Goal: Task Accomplishment & Management: Use online tool/utility

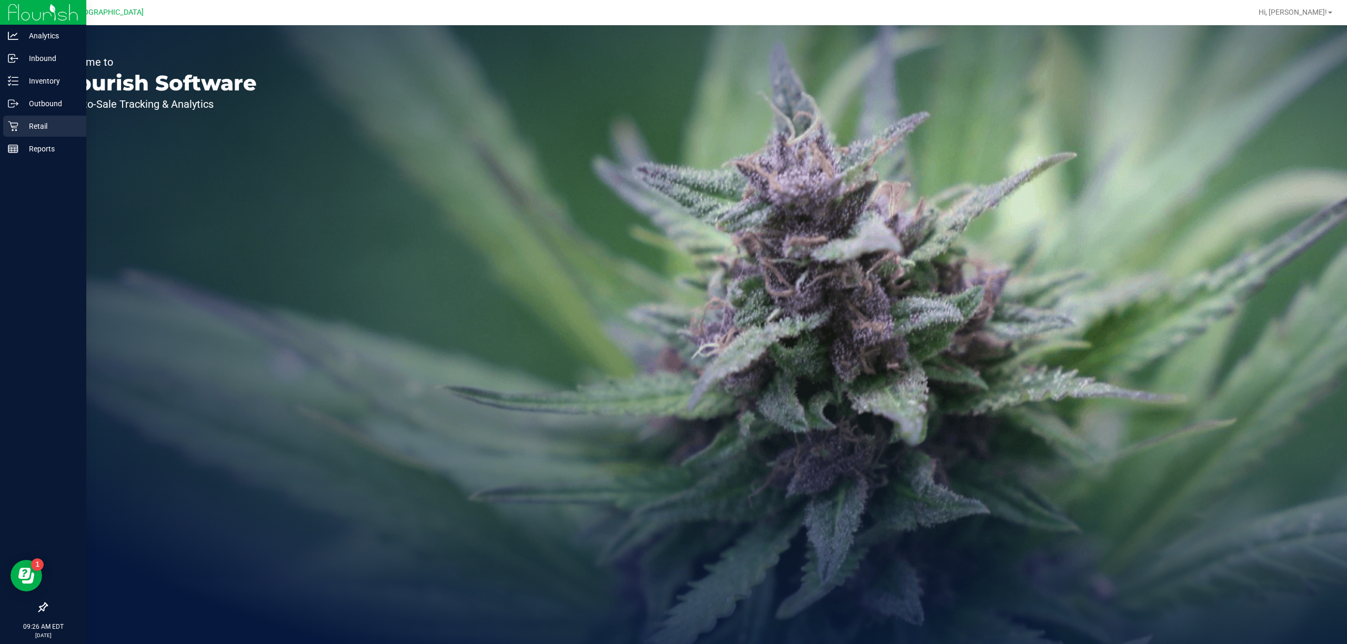
click at [34, 129] on p "Retail" at bounding box center [49, 126] width 63 height 13
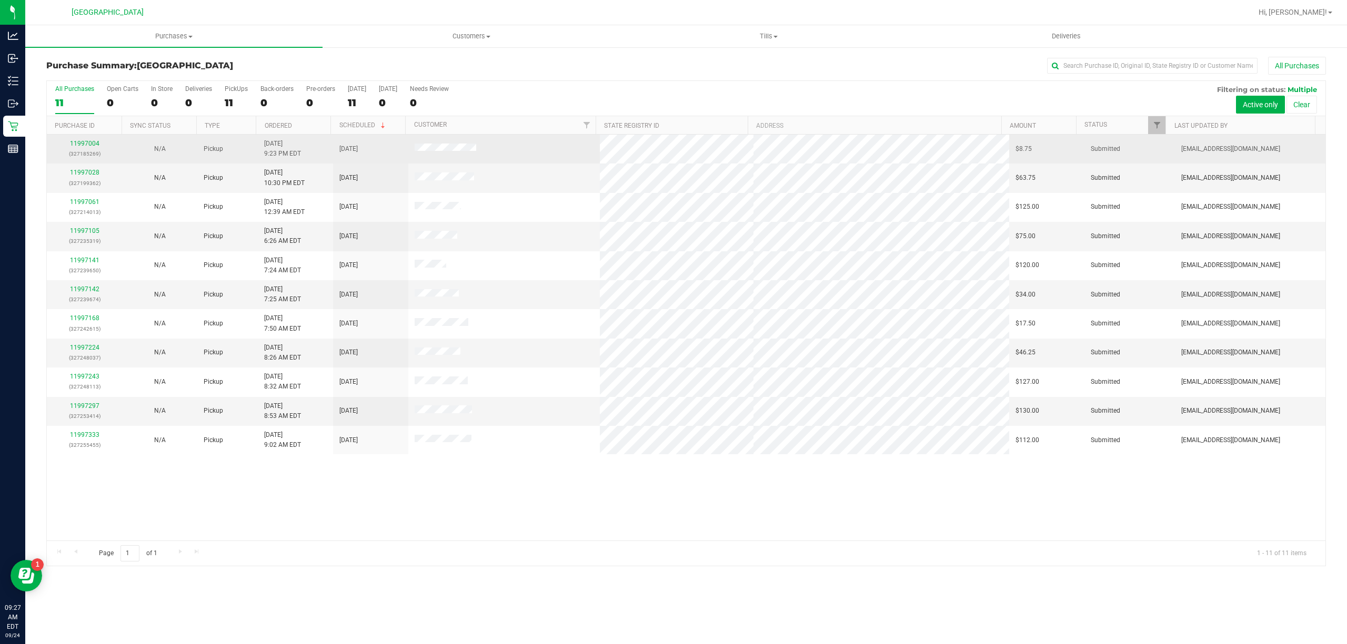
click at [88, 139] on td "11997004 (327185269)" at bounding box center [84, 149] width 75 height 29
click at [87, 143] on link "11997004" at bounding box center [84, 143] width 29 height 7
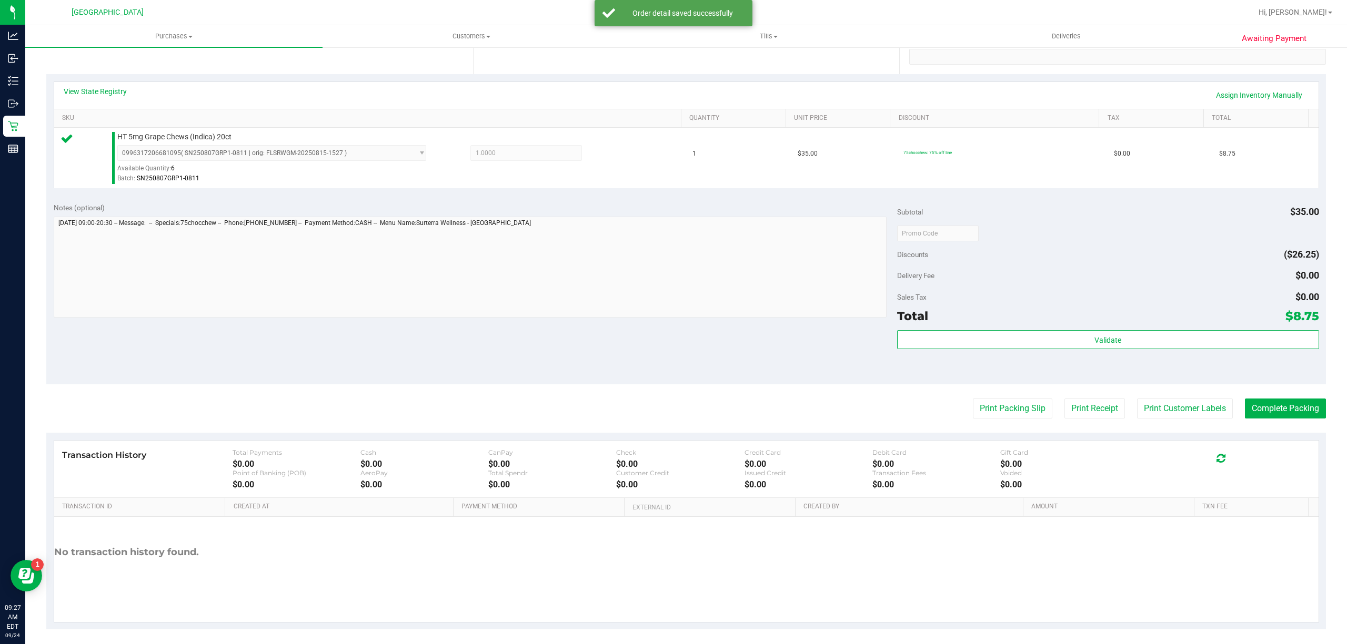
scroll to position [210, 0]
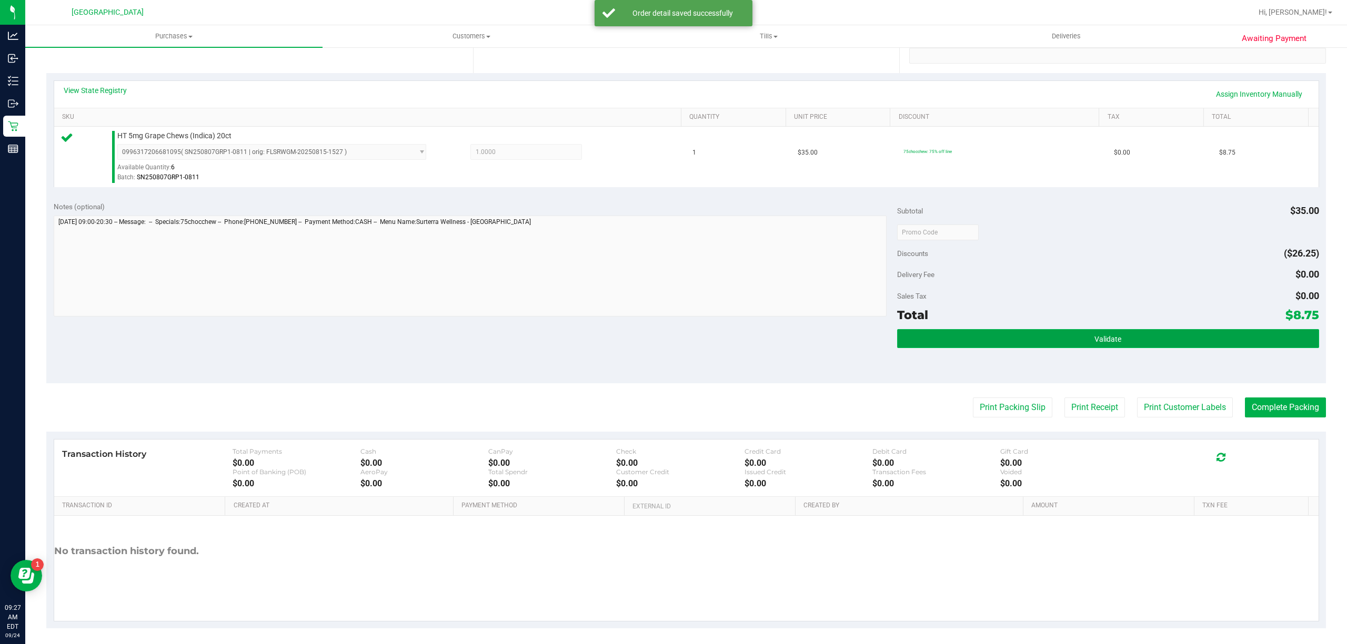
click at [1062, 345] on button "Validate" at bounding box center [1108, 338] width 422 height 19
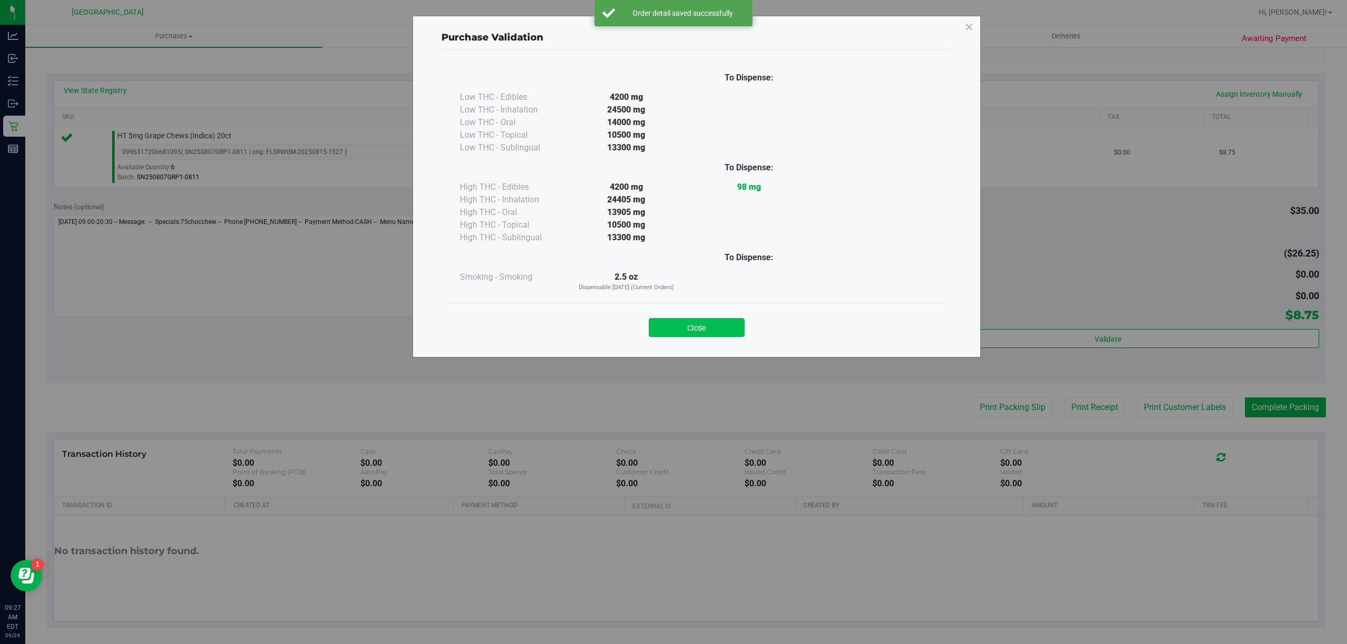
drag, startPoint x: 715, startPoint y: 314, endPoint x: 714, endPoint y: 329, distance: 15.8
click at [714, 321] on div "Close" at bounding box center [696, 324] width 479 height 26
click at [714, 329] on button "Close" at bounding box center [697, 327] width 96 height 19
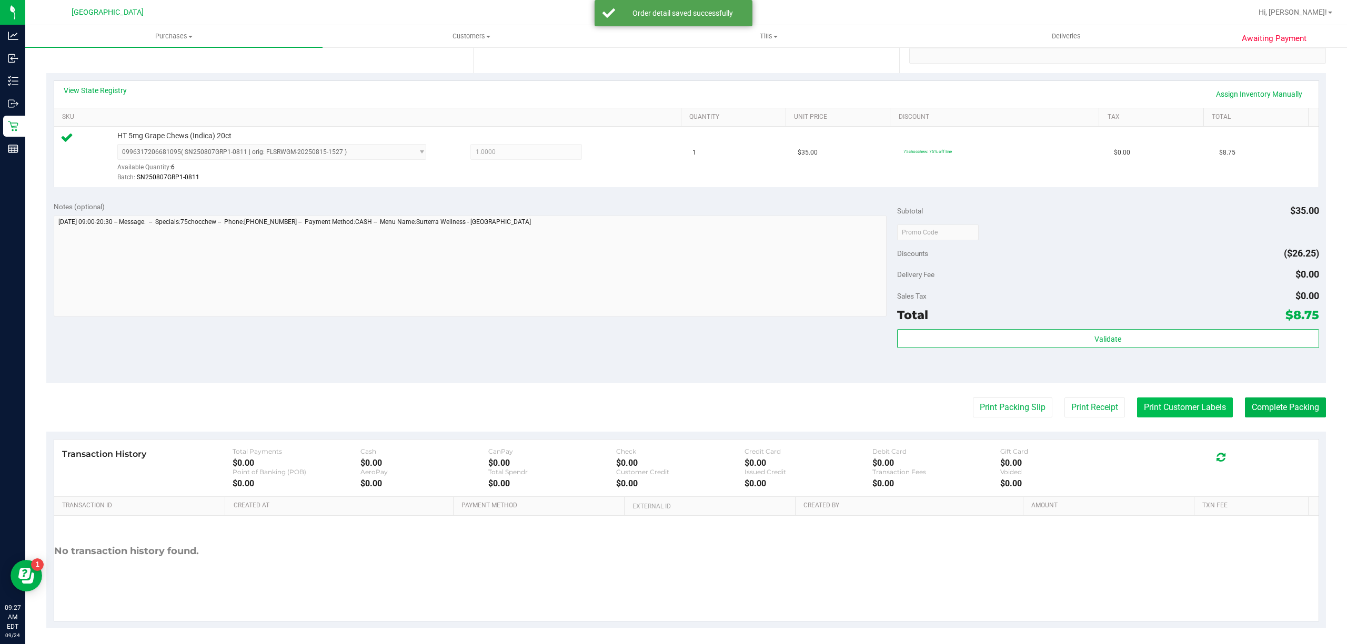
click at [1206, 417] on button "Print Customer Labels" at bounding box center [1185, 408] width 96 height 20
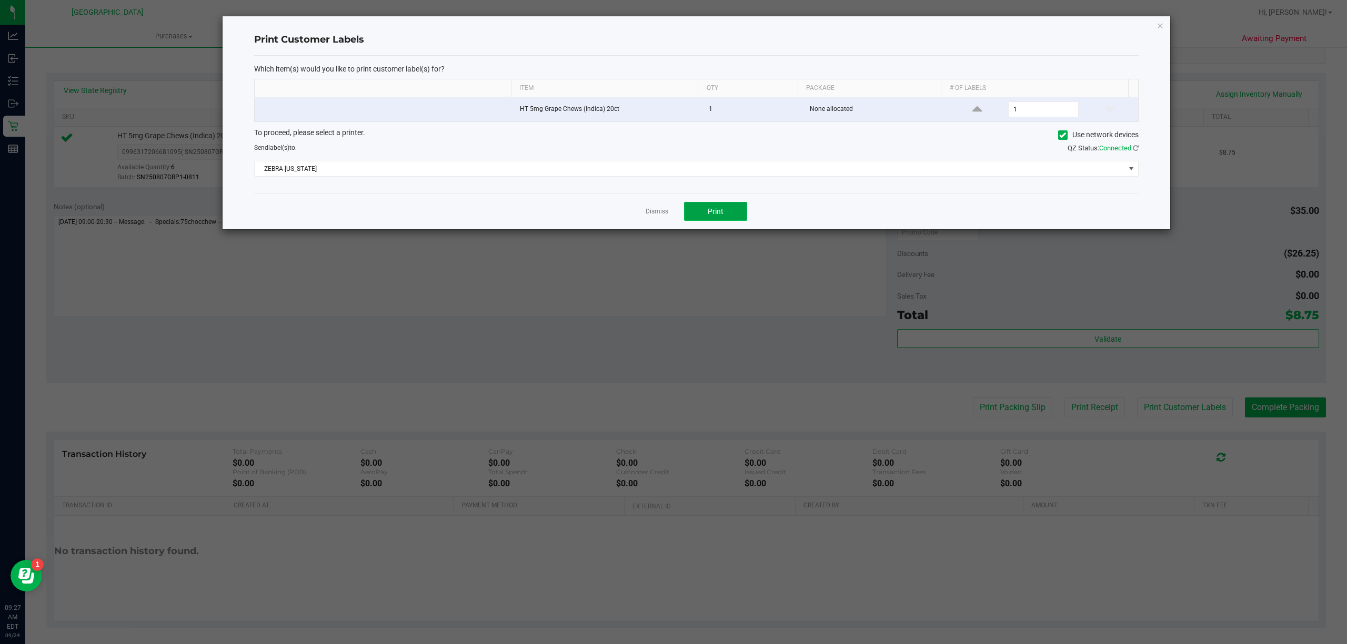
click at [715, 211] on span "Print" at bounding box center [716, 211] width 16 height 8
click at [666, 211] on link "Dismiss" at bounding box center [657, 211] width 23 height 9
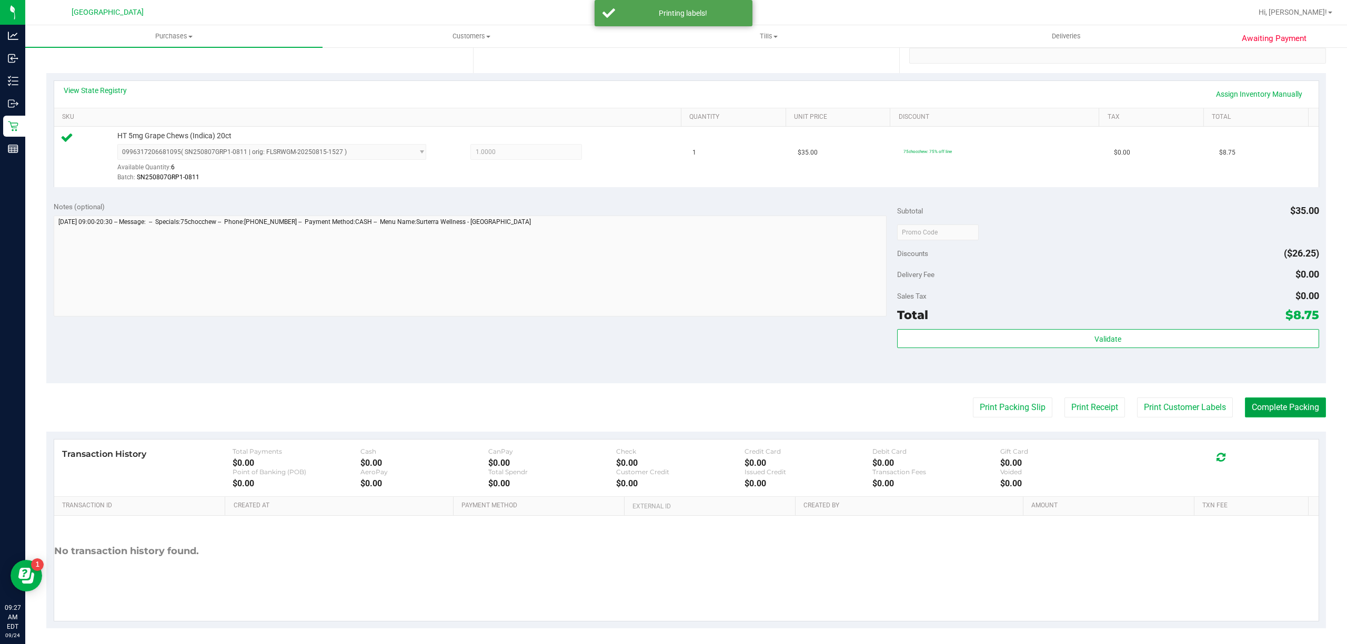
drag, startPoint x: 1271, startPoint y: 411, endPoint x: 1263, endPoint y: 407, distance: 8.9
click at [1268, 411] on button "Complete Packing" at bounding box center [1285, 408] width 81 height 20
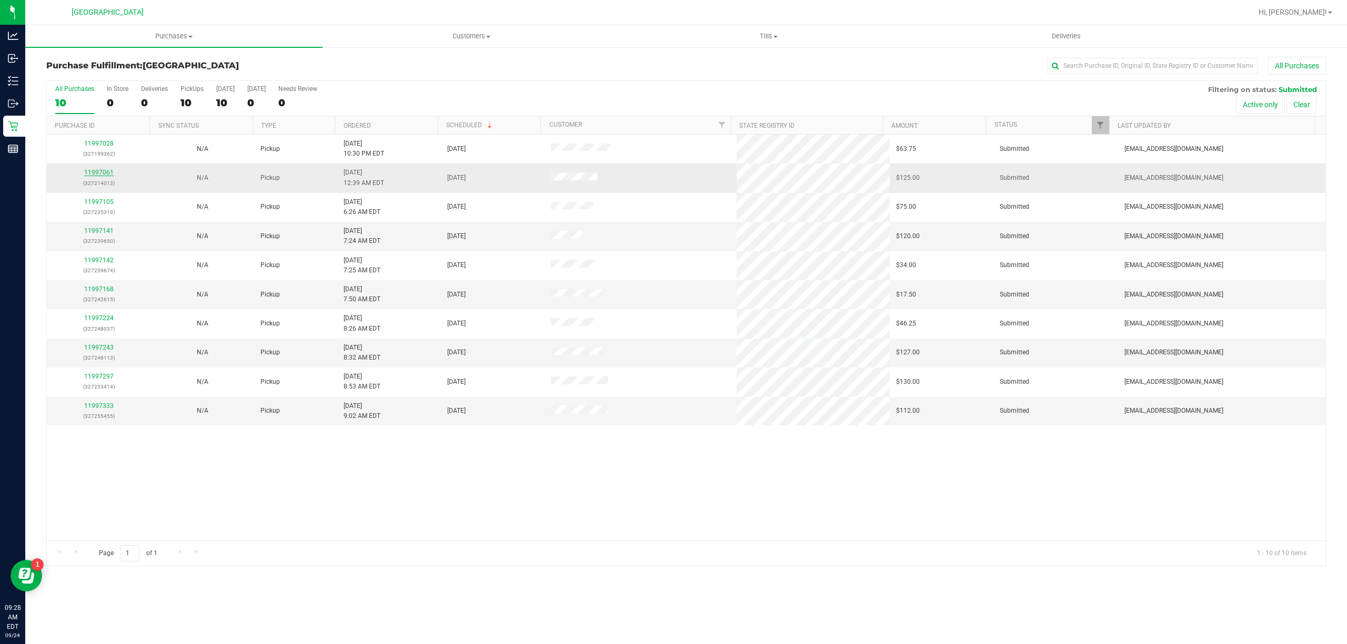
click at [104, 176] on link "11997061" at bounding box center [98, 172] width 29 height 7
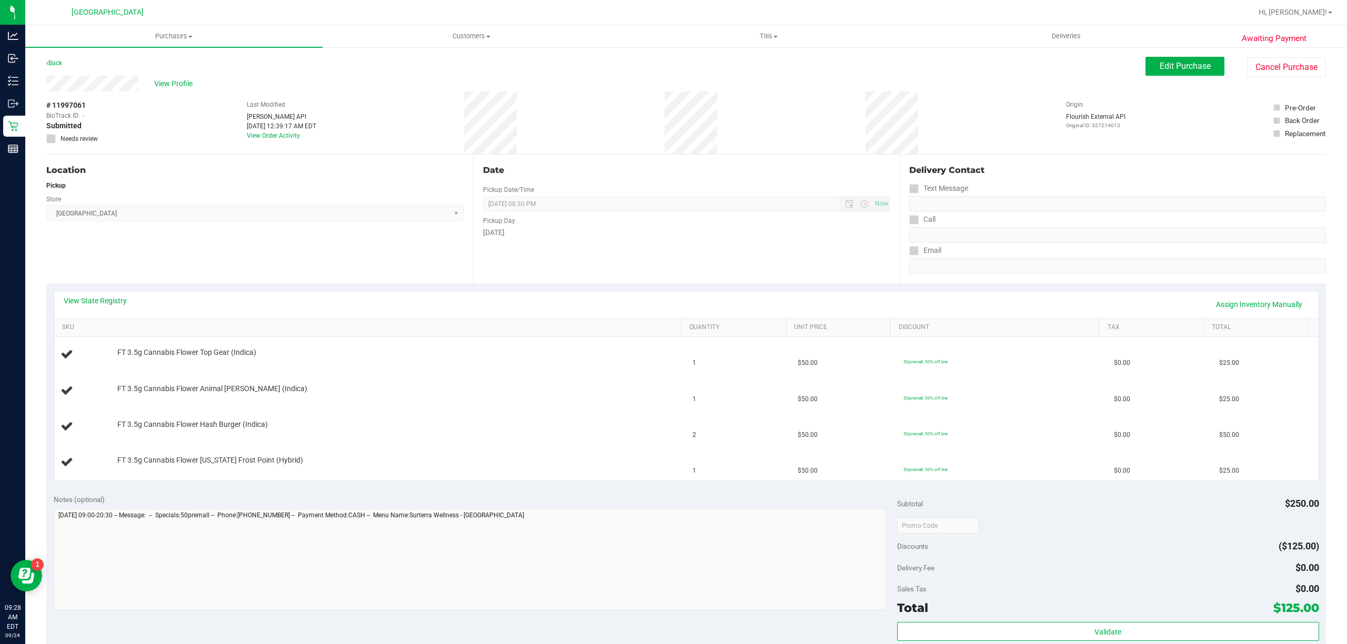
scroll to position [210, 0]
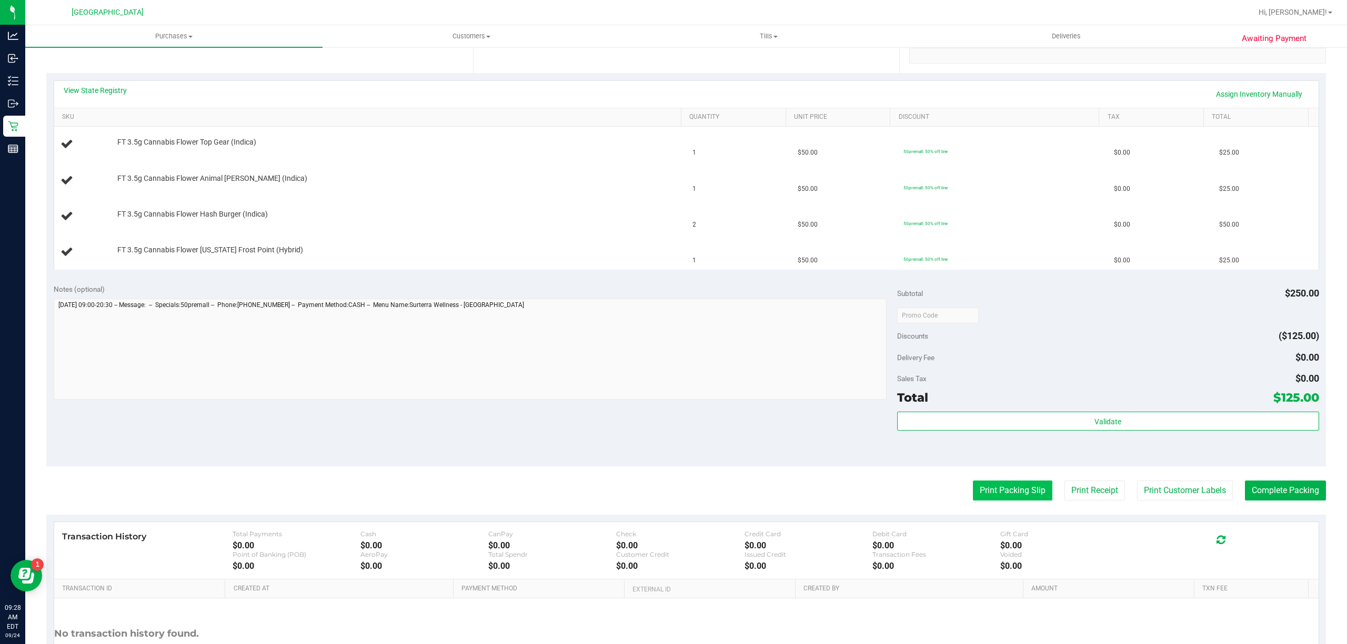
click at [975, 496] on button "Print Packing Slip" at bounding box center [1012, 491] width 79 height 20
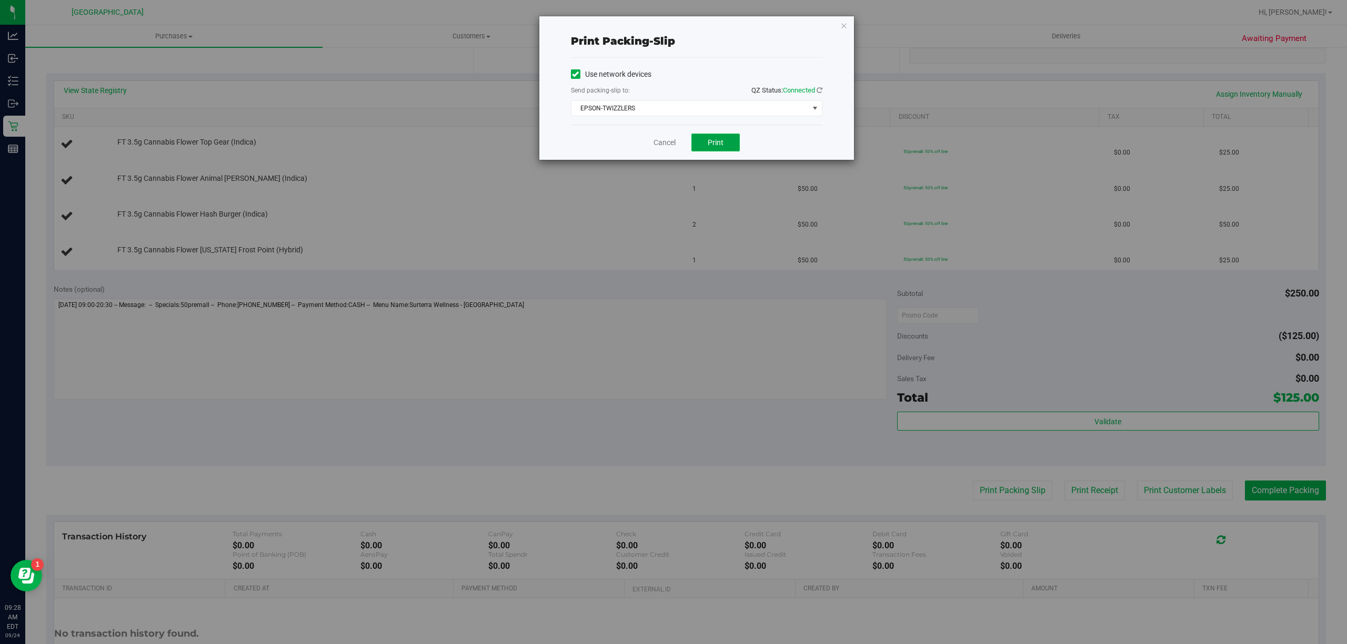
click at [708, 144] on span "Print" at bounding box center [716, 142] width 16 height 8
click at [662, 141] on link "Cancel" at bounding box center [660, 142] width 22 height 11
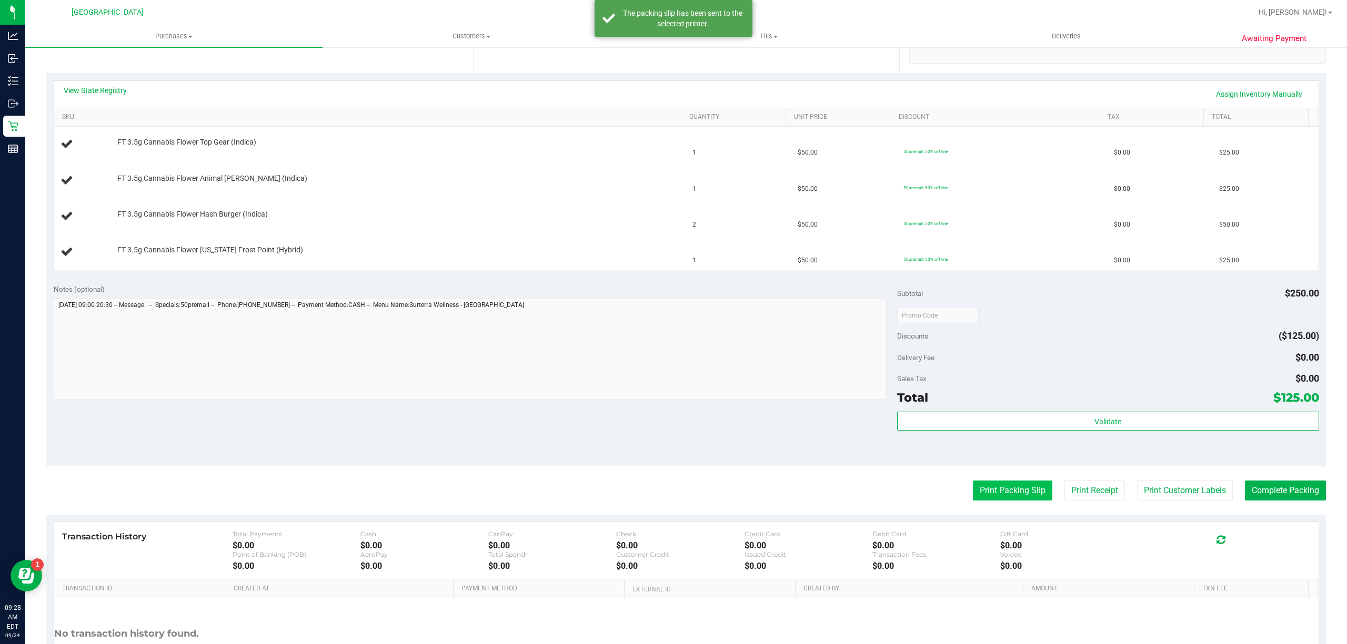
click at [1019, 501] on button "Print Packing Slip" at bounding box center [1012, 491] width 79 height 20
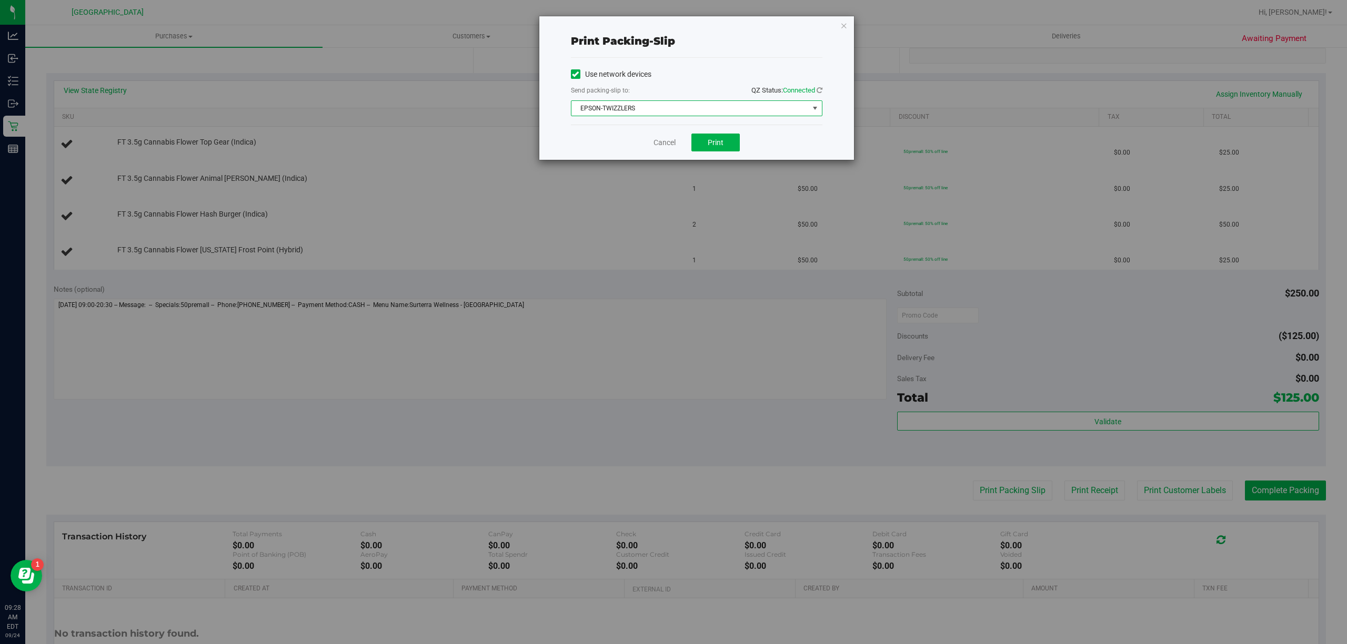
click at [781, 110] on span "EPSON-TWIZZLERS" at bounding box center [689, 108] width 237 height 15
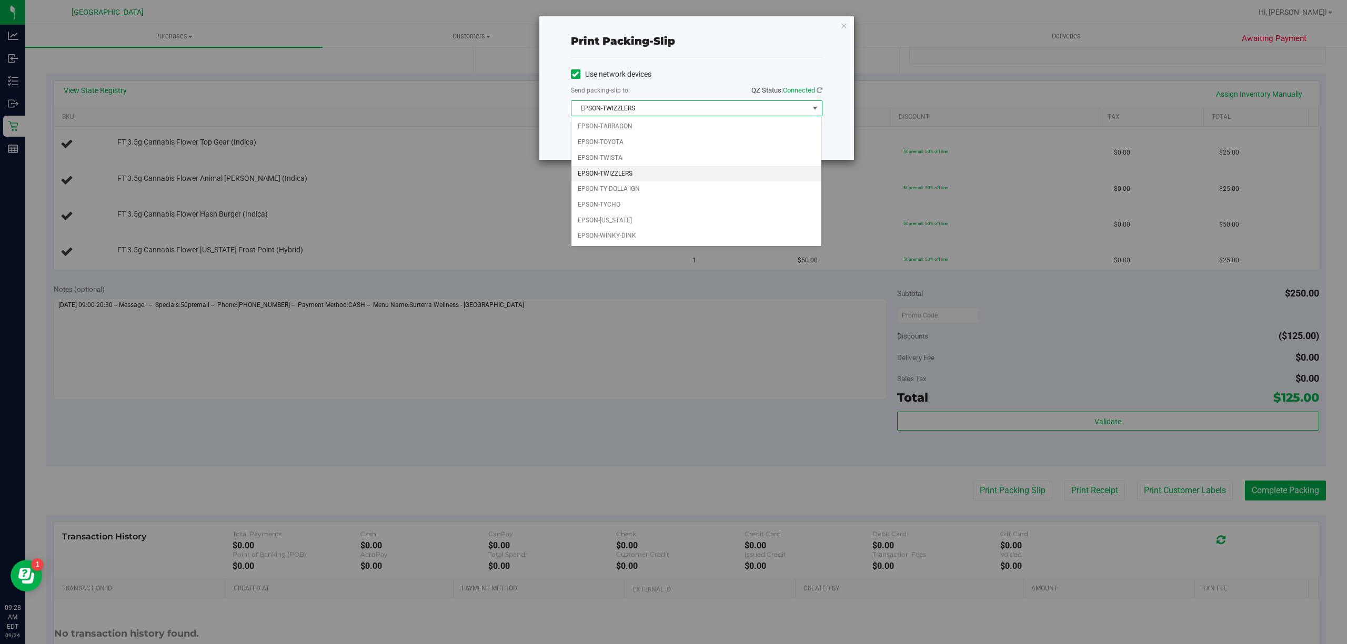
click at [631, 179] on li "EPSON-TWIZZLERS" at bounding box center [696, 174] width 250 height 16
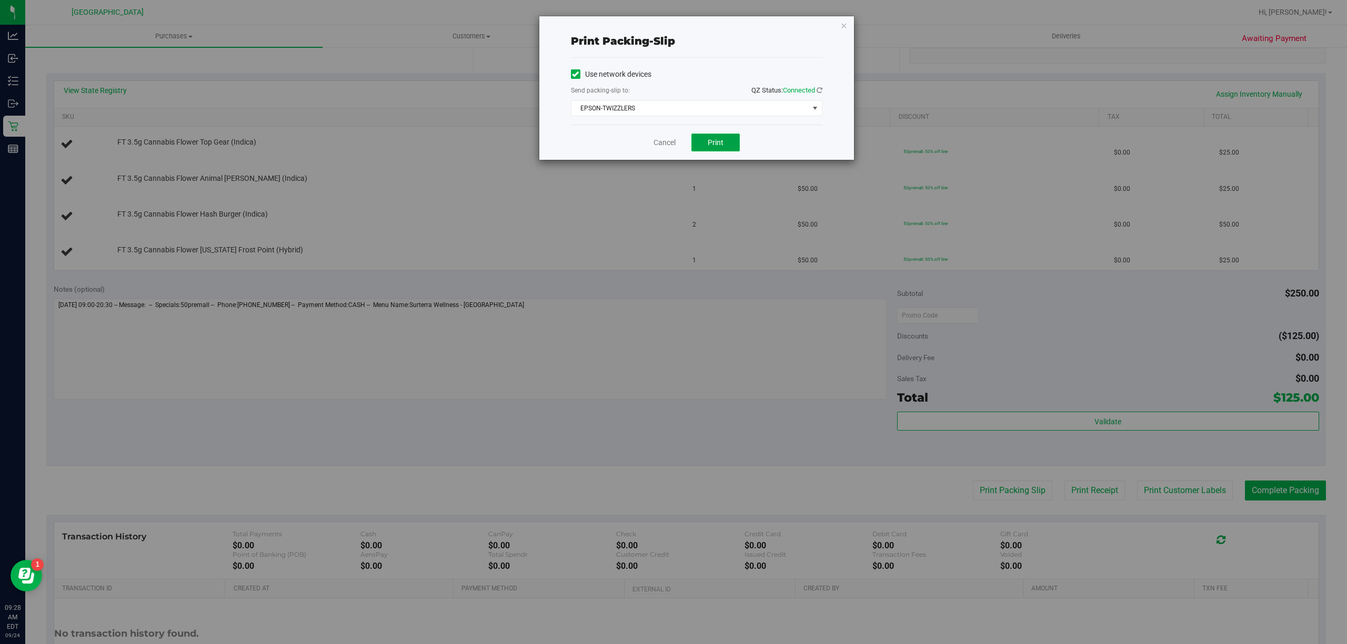
click at [723, 150] on button "Print" at bounding box center [715, 143] width 48 height 18
click at [667, 139] on link "Cancel" at bounding box center [664, 142] width 22 height 11
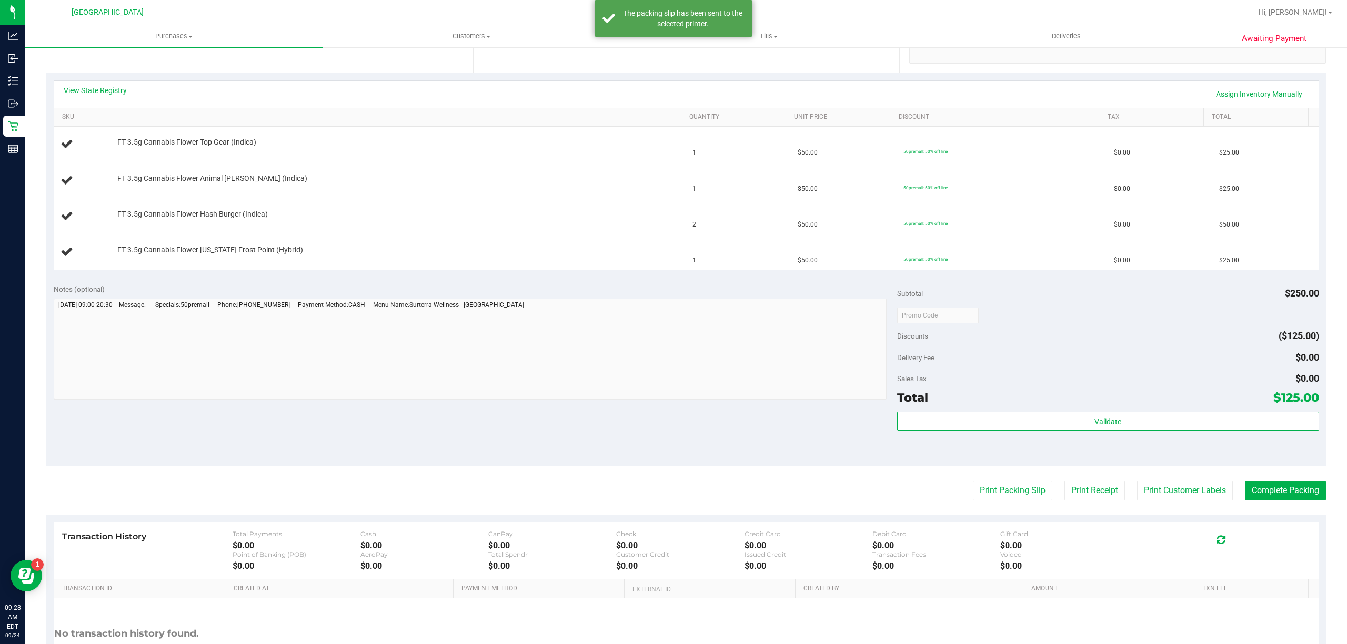
drag, startPoint x: 640, startPoint y: 295, endPoint x: 644, endPoint y: 291, distance: 5.6
click at [642, 293] on div "Notes (optional)" at bounding box center [475, 289] width 843 height 11
click at [211, 220] on div at bounding box center [396, 219] width 558 height 1
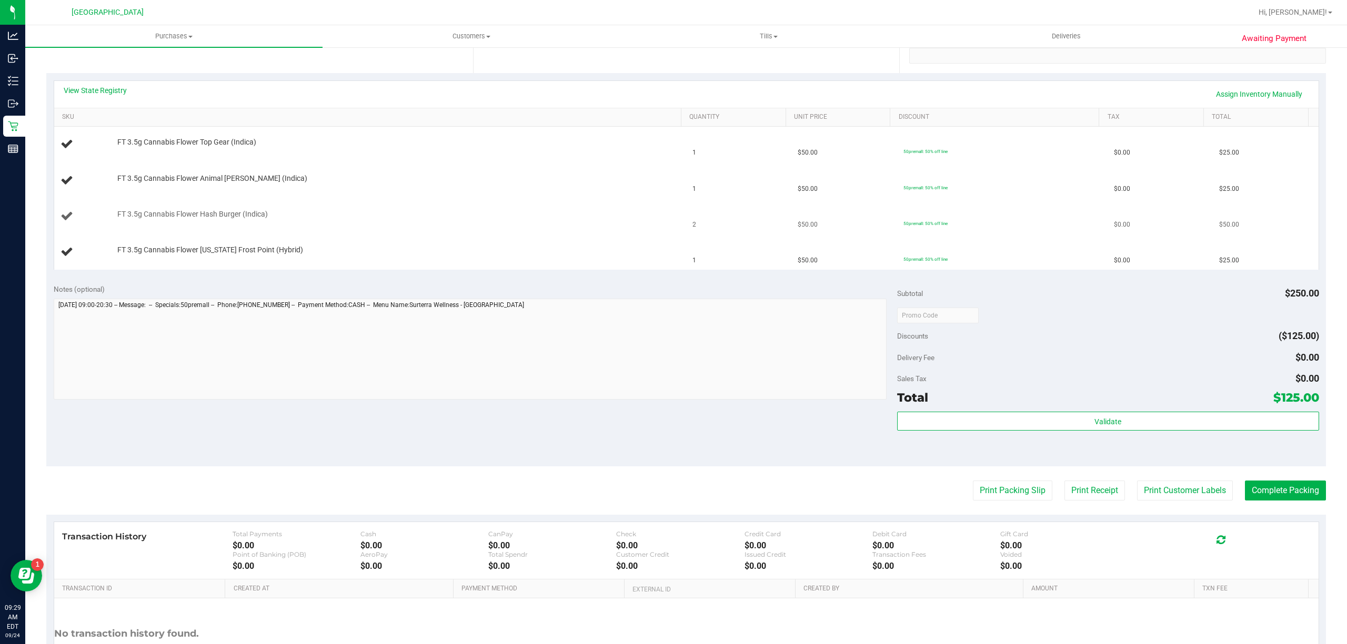
click at [211, 220] on div at bounding box center [396, 219] width 558 height 1
click at [221, 215] on span "FT 3.5g Cannabis Flower Hash Burger (Indica)" at bounding box center [192, 214] width 150 height 10
copy div "FT 3.5g Cannabis Flower Hash Burger (Indica)"
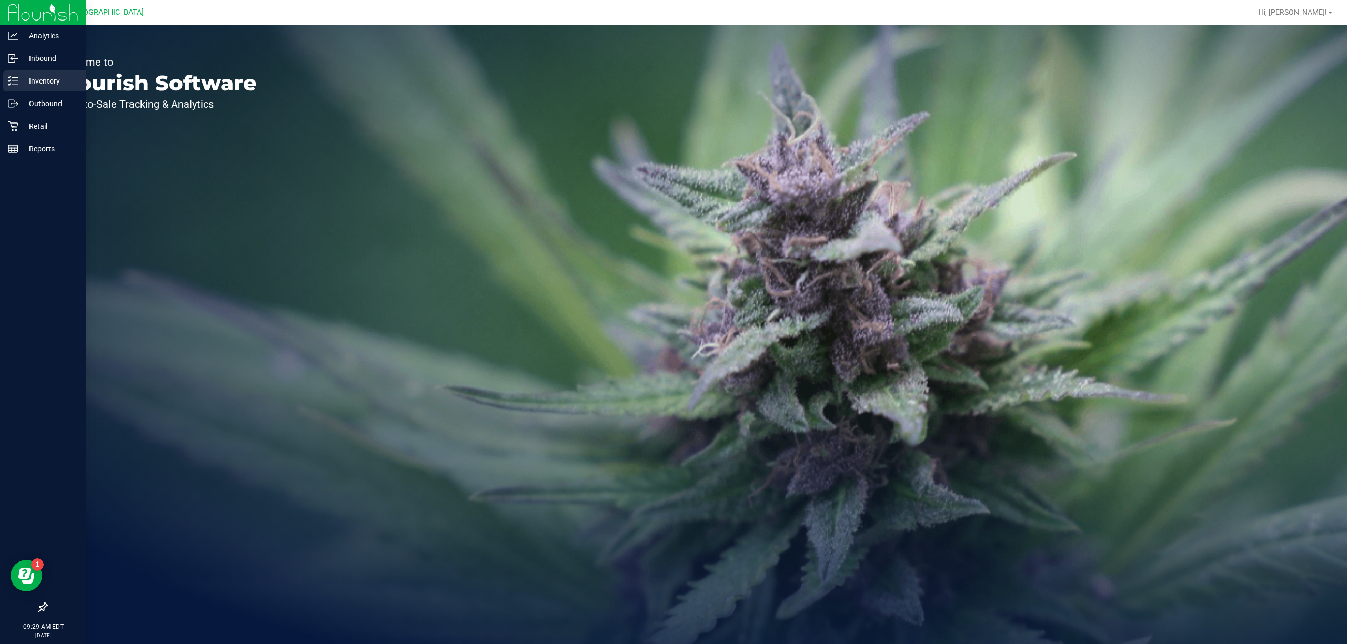
click at [38, 78] on p "Inventory" at bounding box center [49, 81] width 63 height 13
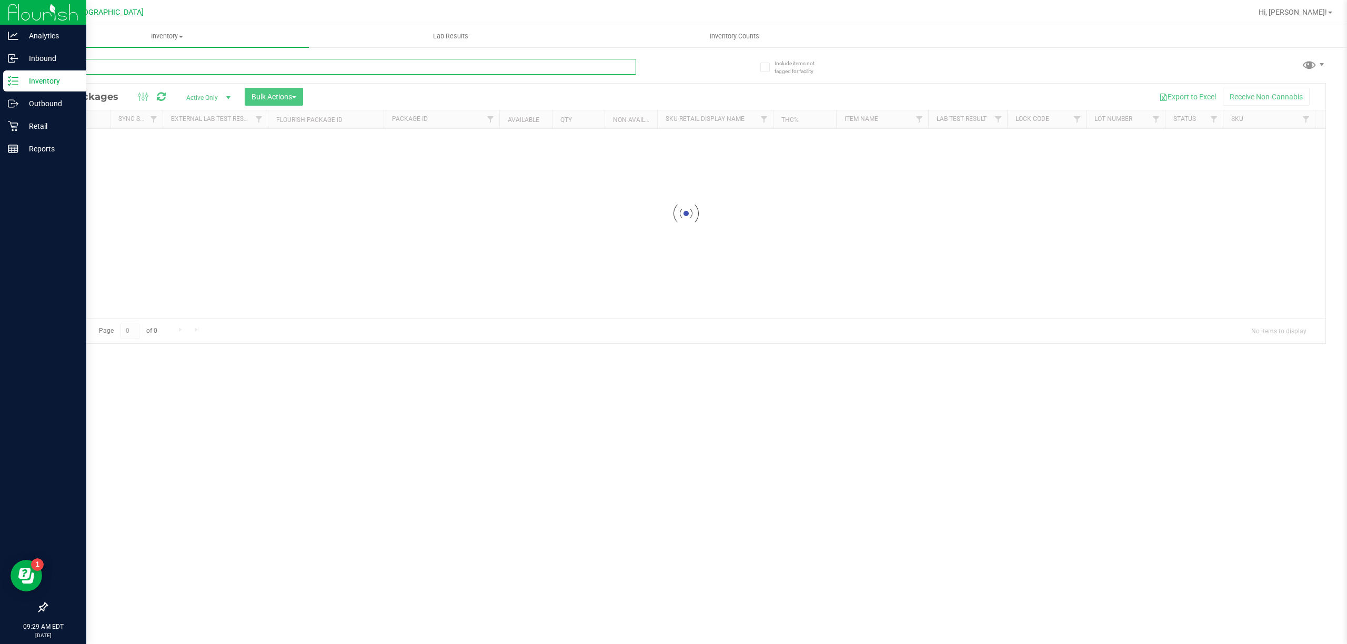
click at [137, 64] on input "text" at bounding box center [341, 67] width 590 height 16
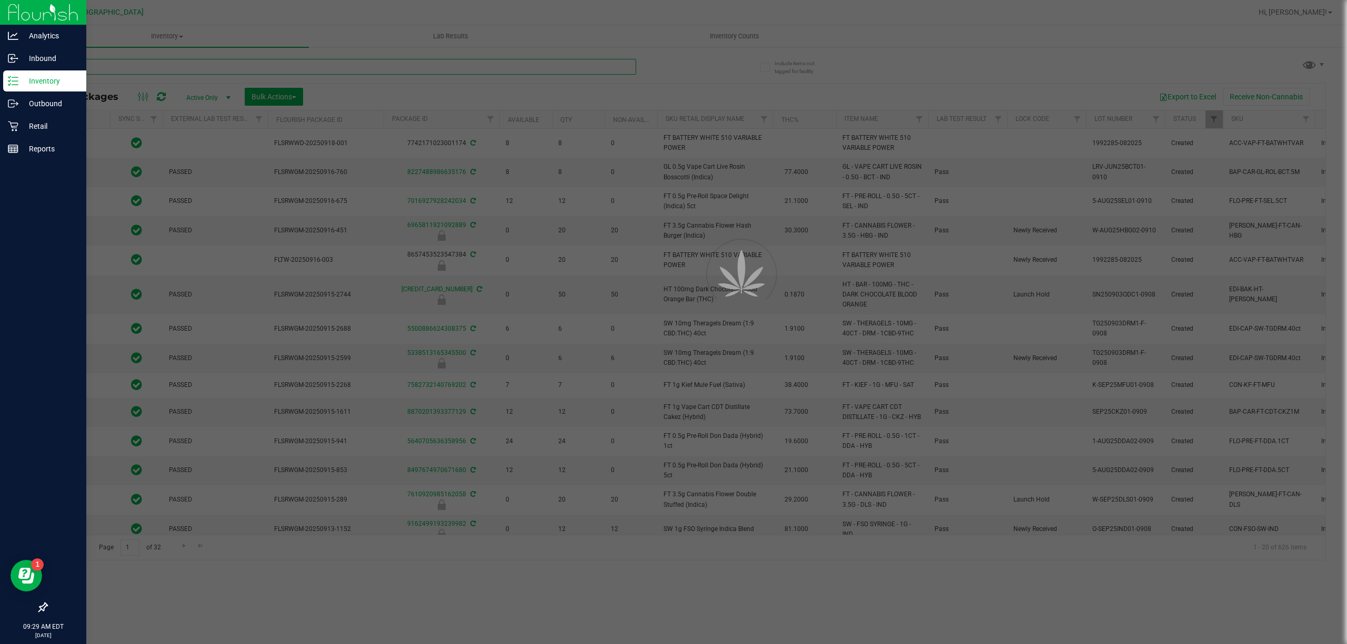
paste input "FT 3.5g Cannabis Flower Hash Burger (Indica)"
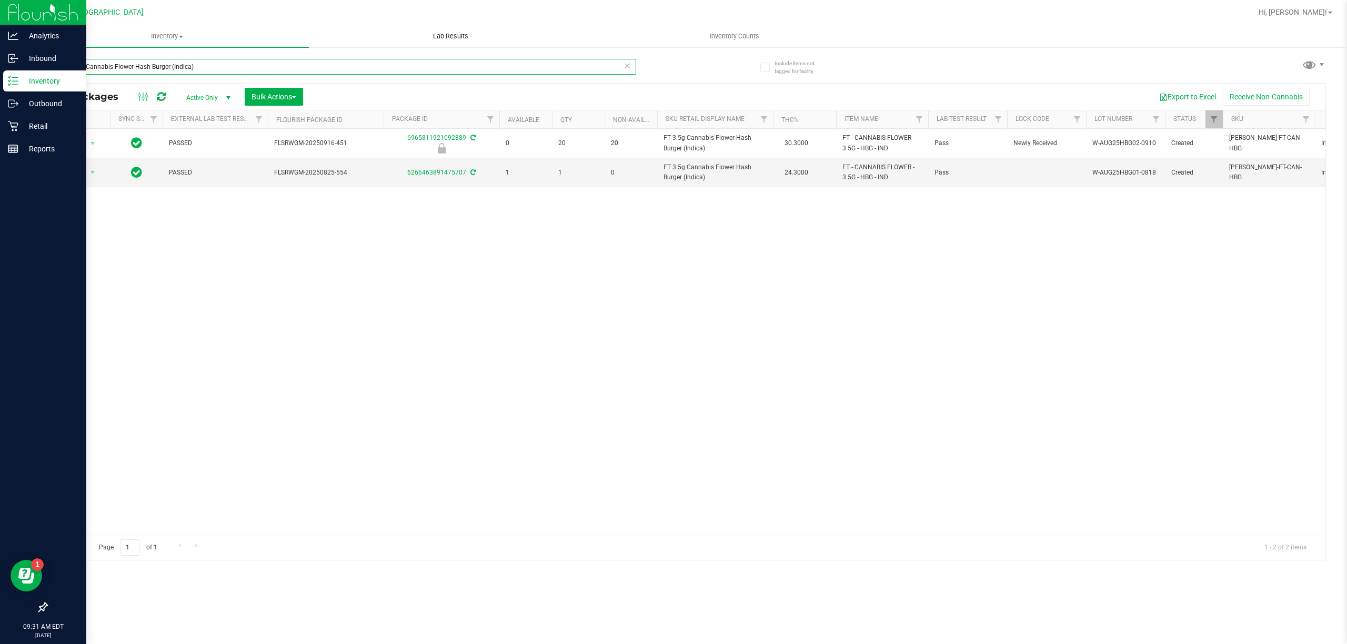
type input "FT 3.5g Cannabis Flower Hash Burger (Indica)"
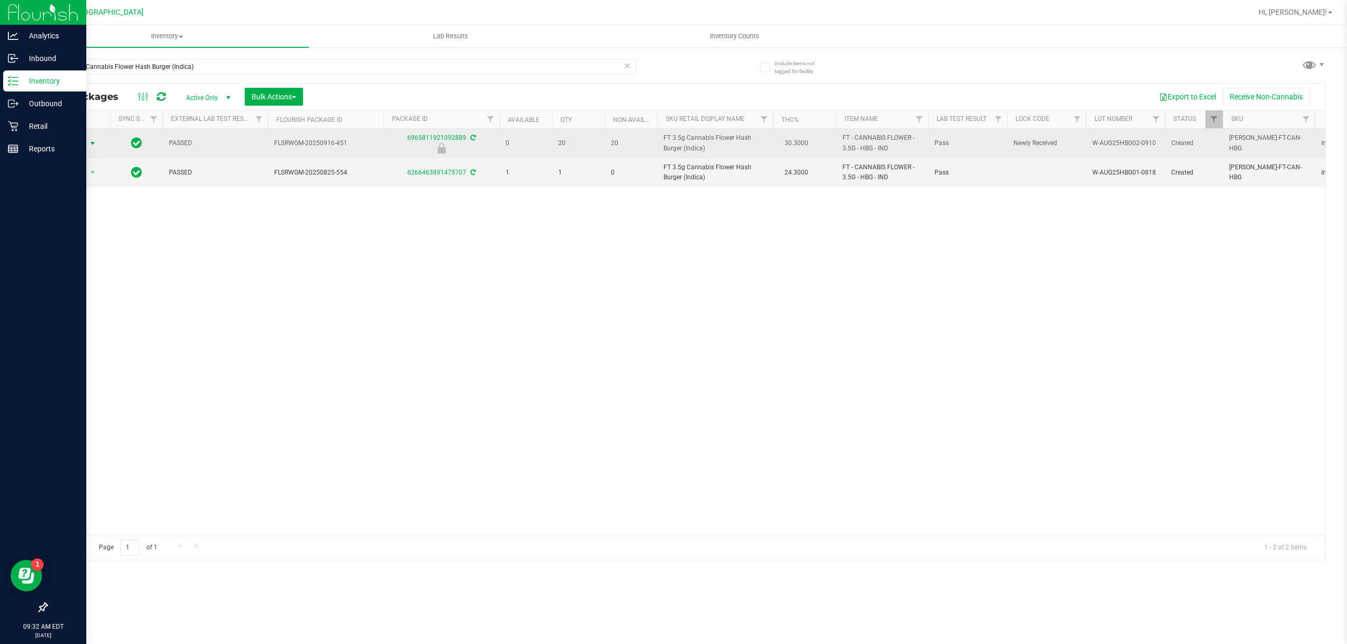
click at [87, 146] on span "select" at bounding box center [92, 143] width 13 height 15
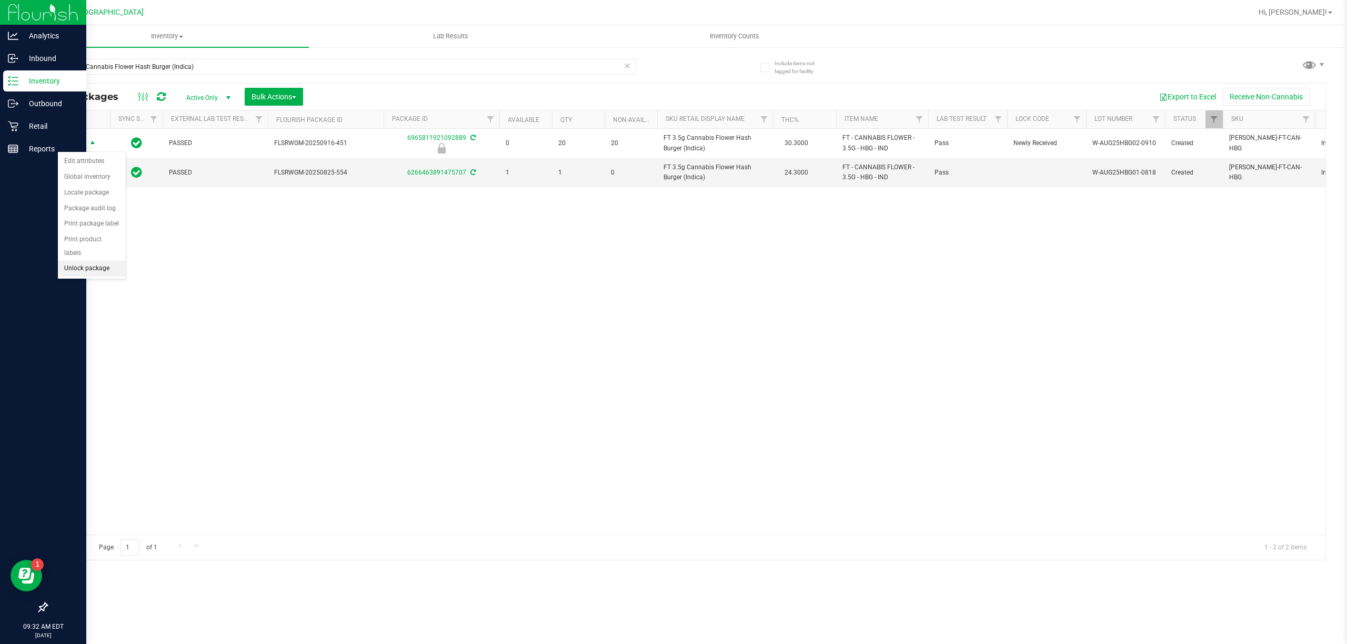
click at [83, 273] on li "Unlock package" at bounding box center [92, 269] width 68 height 16
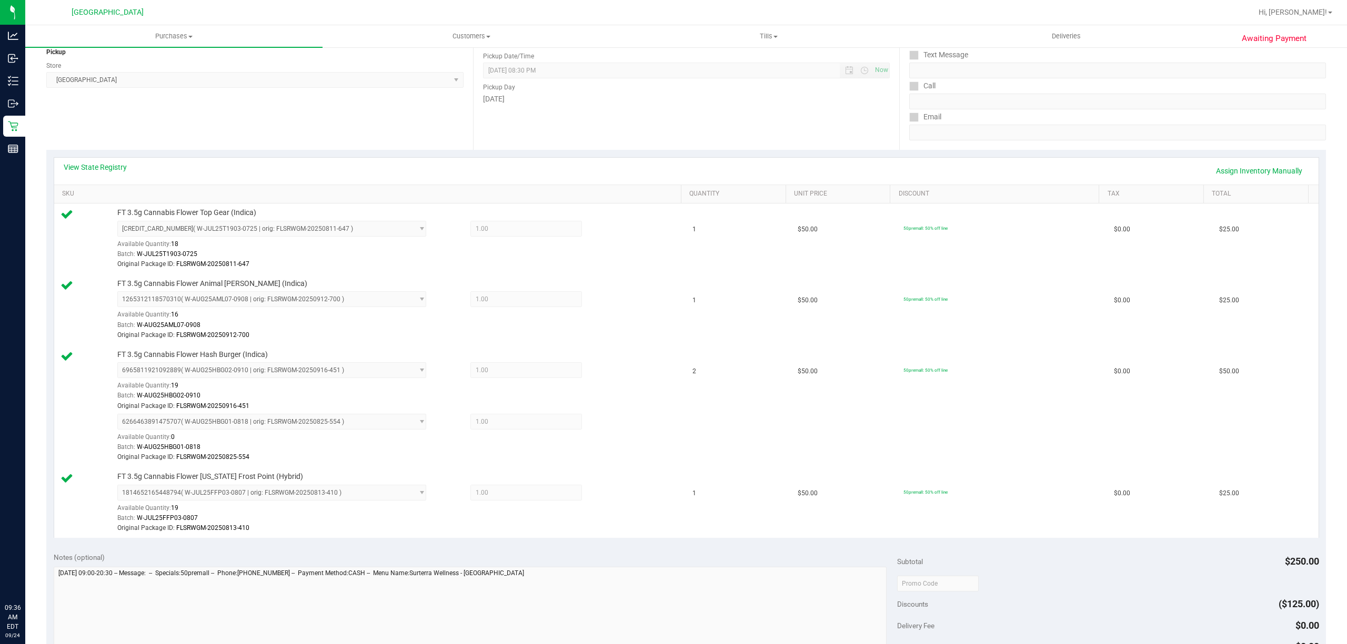
scroll to position [350, 0]
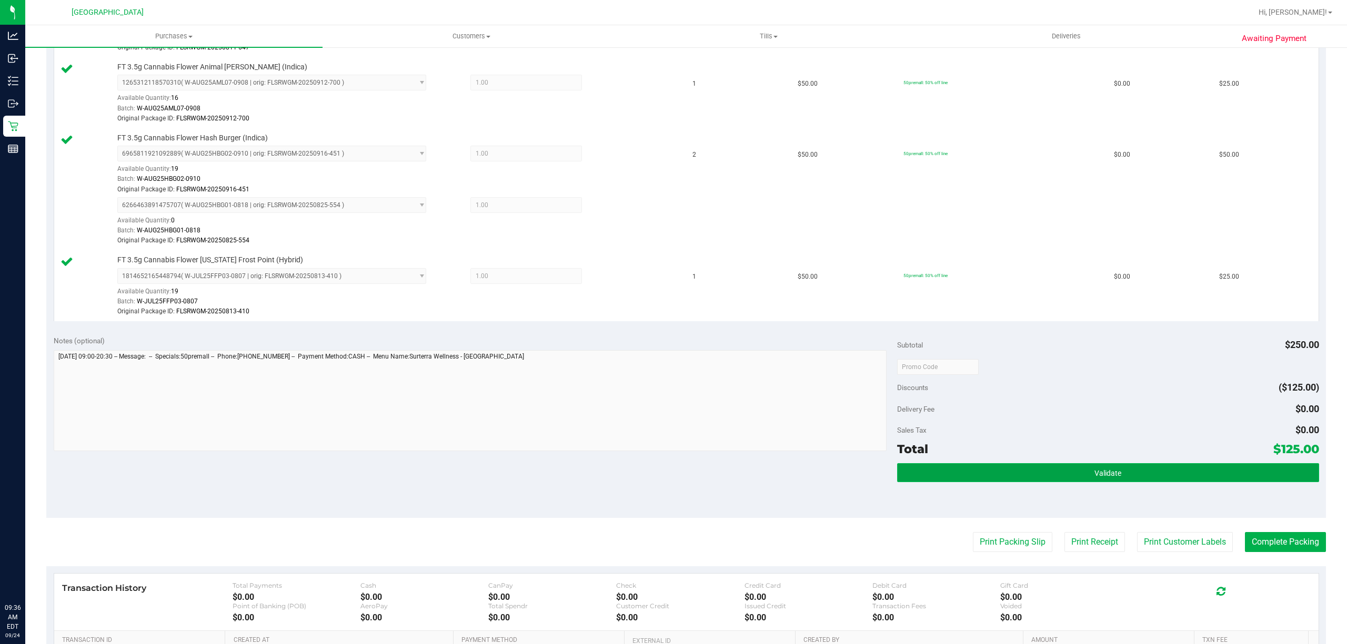
click at [1061, 482] on button "Validate" at bounding box center [1108, 472] width 422 height 19
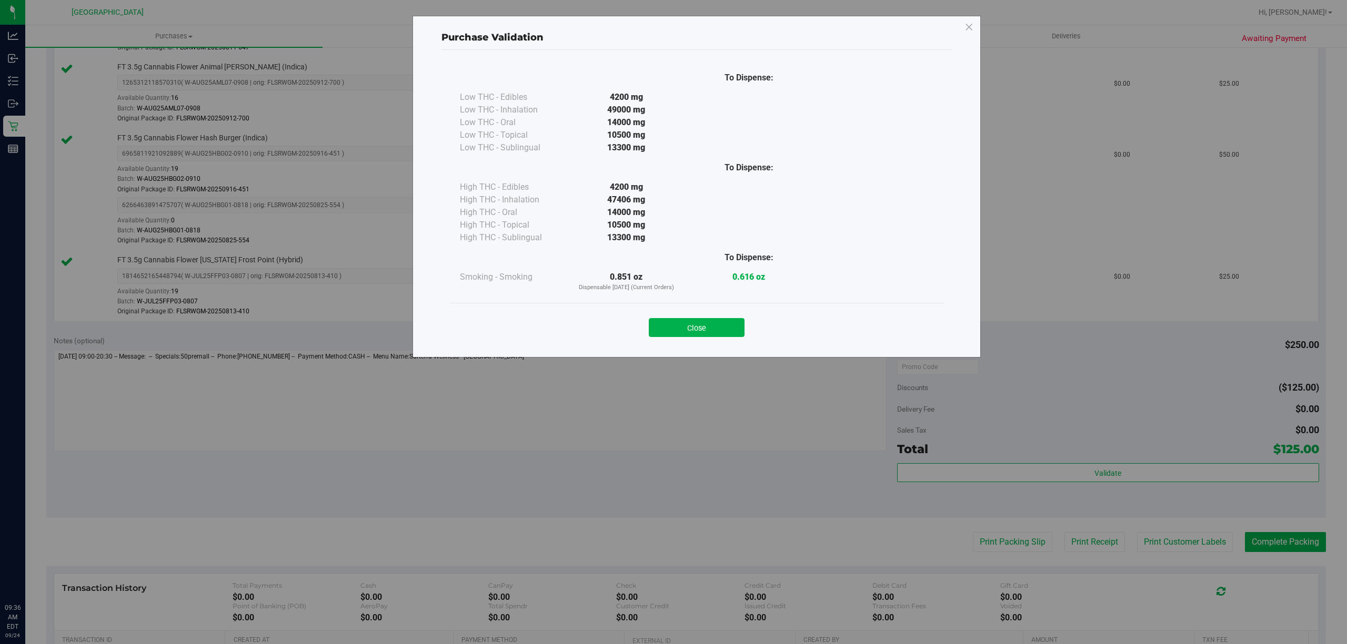
scroll to position [0, 0]
click at [703, 322] on button "Close" at bounding box center [697, 327] width 96 height 19
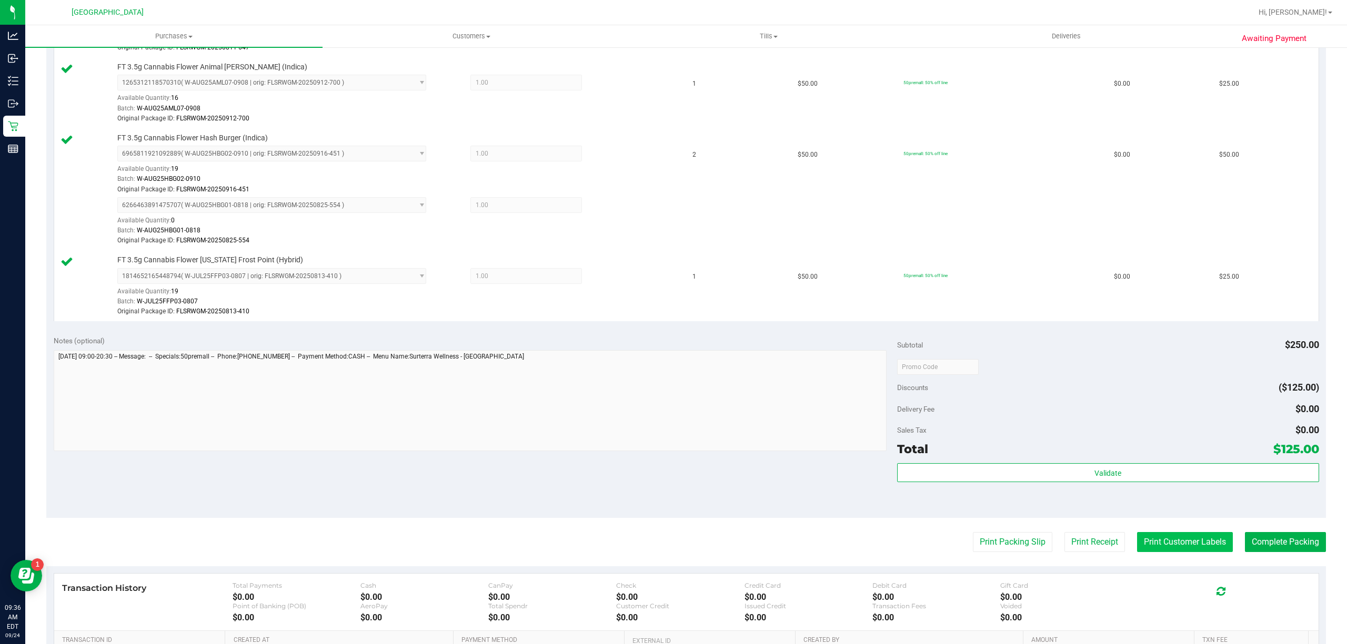
click at [1164, 540] on button "Print Customer Labels" at bounding box center [1185, 542] width 96 height 20
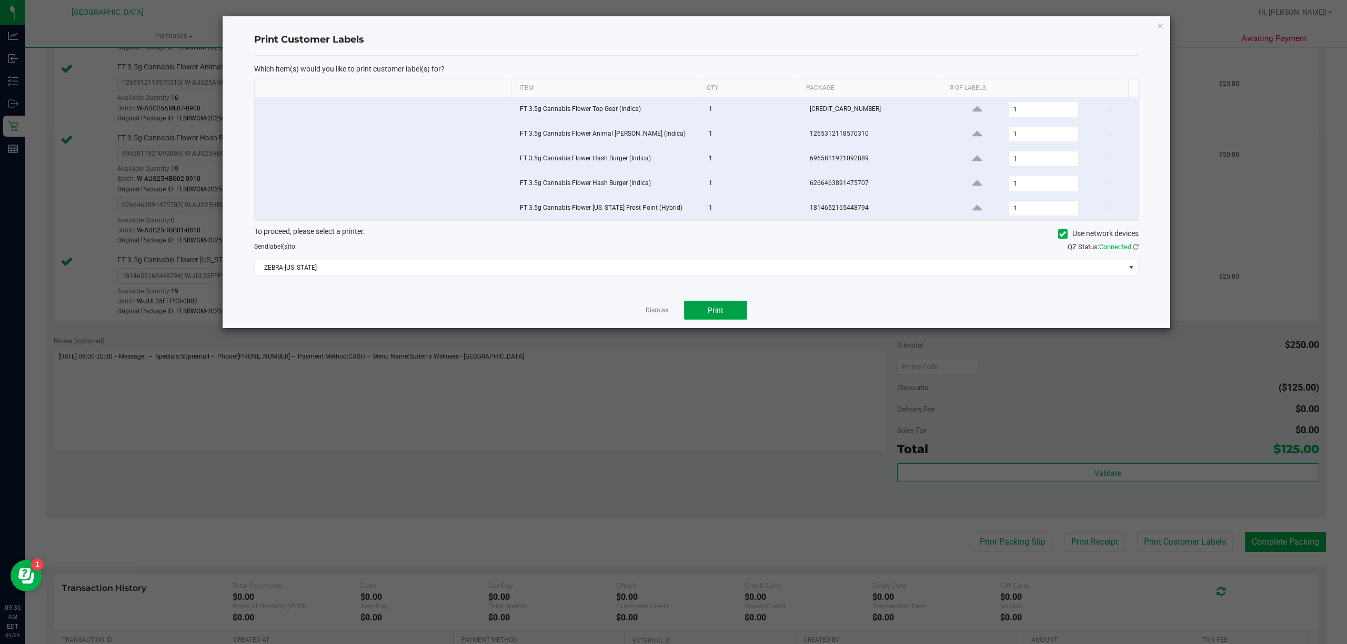
click at [712, 312] on span "Print" at bounding box center [716, 310] width 16 height 8
click at [664, 314] on link "Dismiss" at bounding box center [657, 310] width 23 height 9
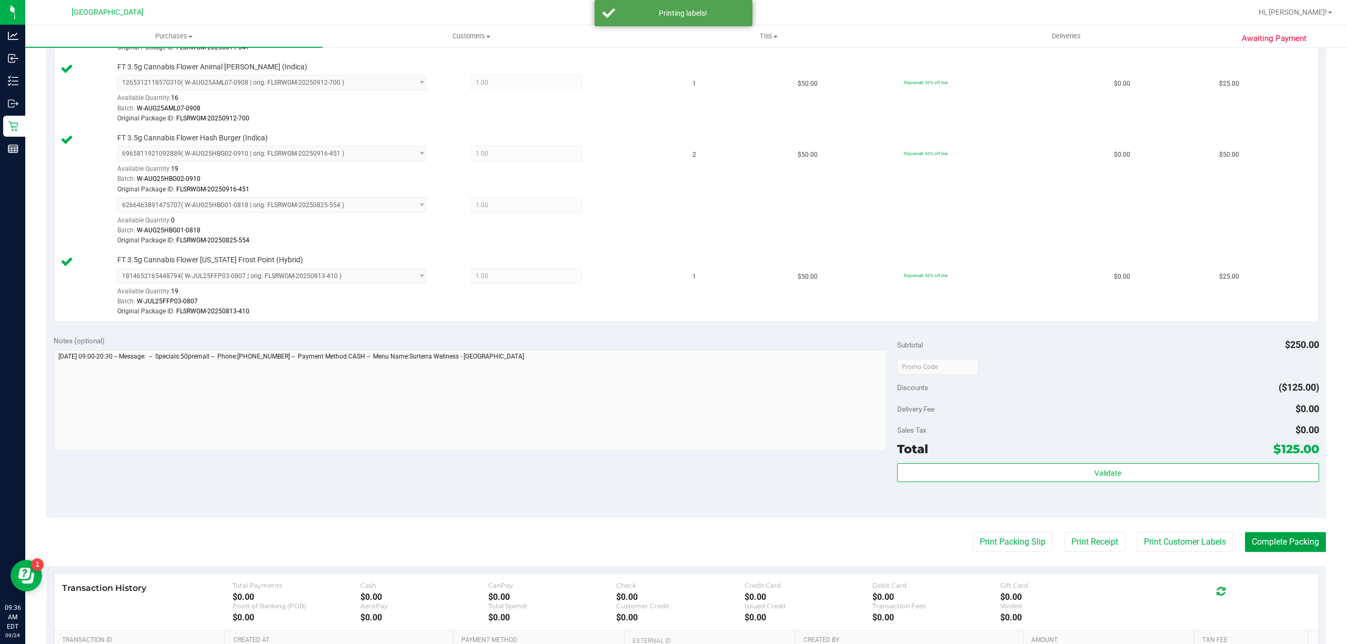
click at [1269, 541] on button "Complete Packing" at bounding box center [1285, 542] width 81 height 20
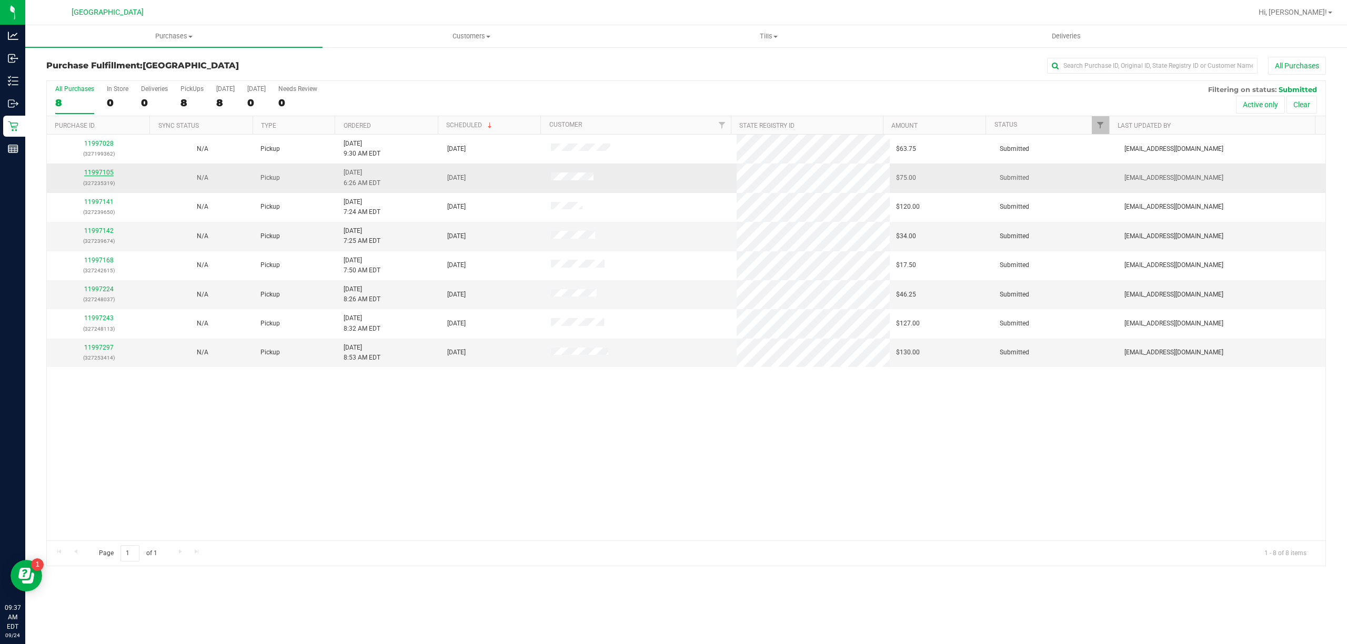
click at [95, 171] on link "11997105" at bounding box center [98, 172] width 29 height 7
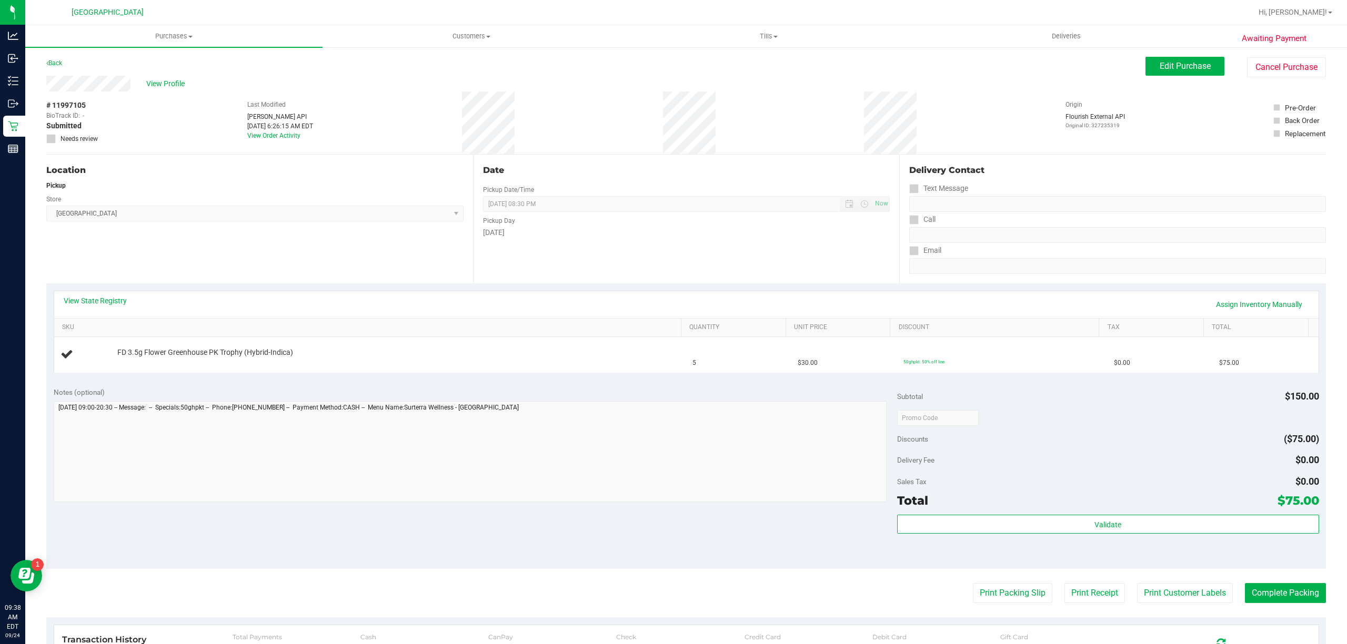
click at [442, 375] on div "View State Registry Assign Inventory Manually SKU Quantity Unit Price Discount …" at bounding box center [685, 332] width 1279 height 96
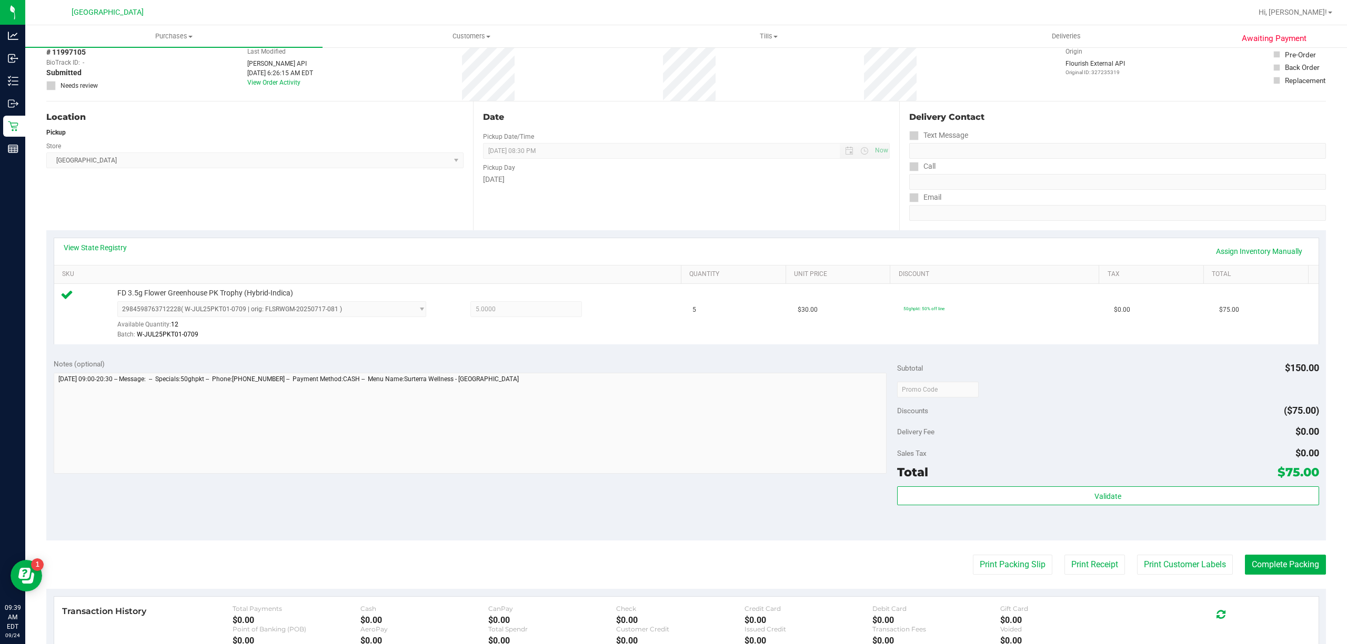
scroll to position [140, 0]
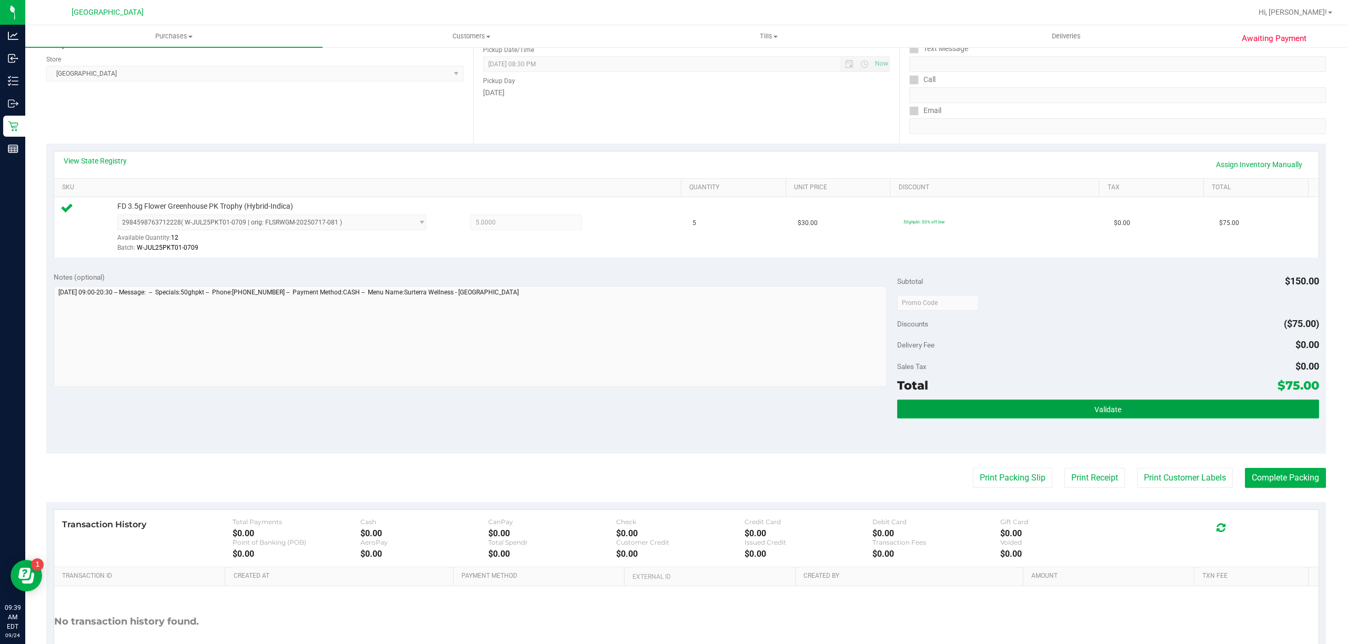
click at [1107, 411] on span "Validate" at bounding box center [1107, 410] width 27 height 8
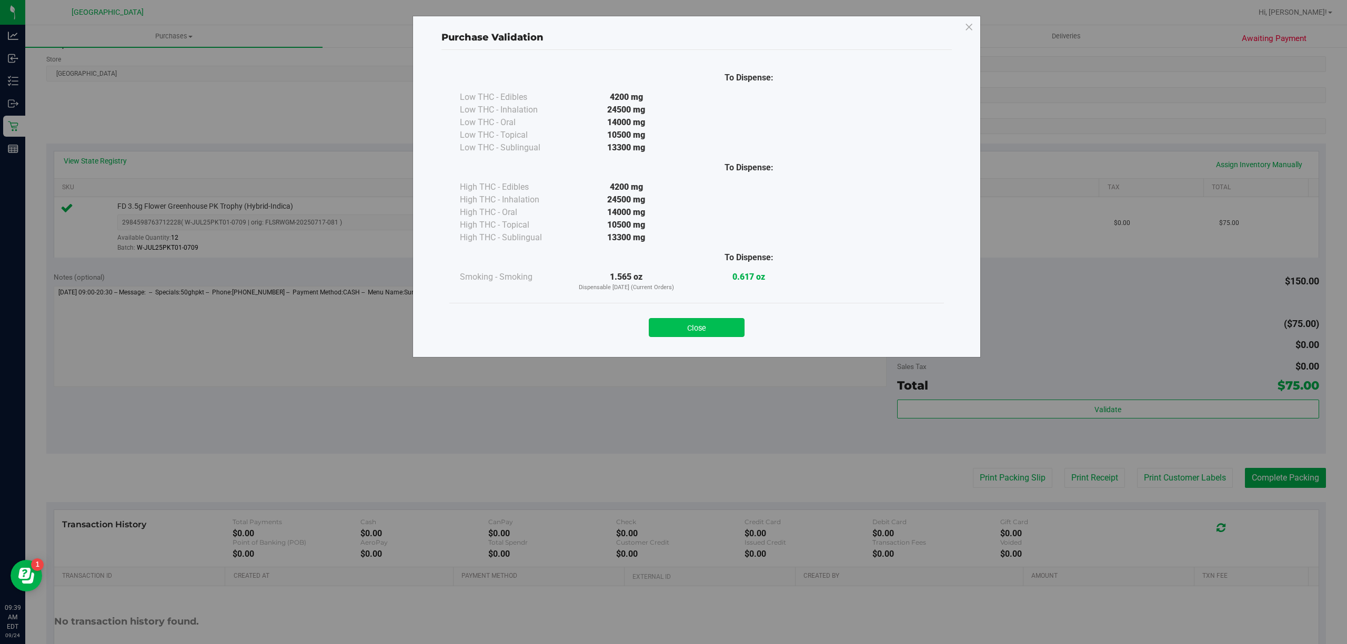
click at [704, 326] on button "Close" at bounding box center [697, 327] width 96 height 19
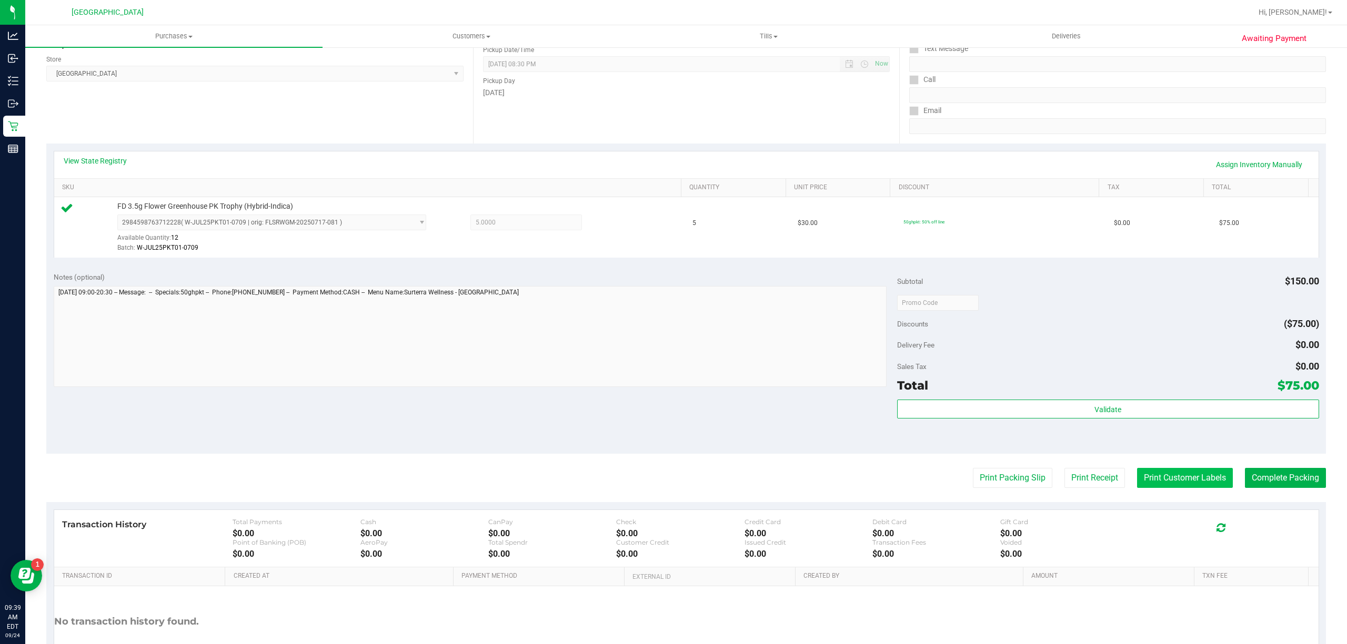
click at [1168, 483] on button "Print Customer Labels" at bounding box center [1185, 478] width 96 height 20
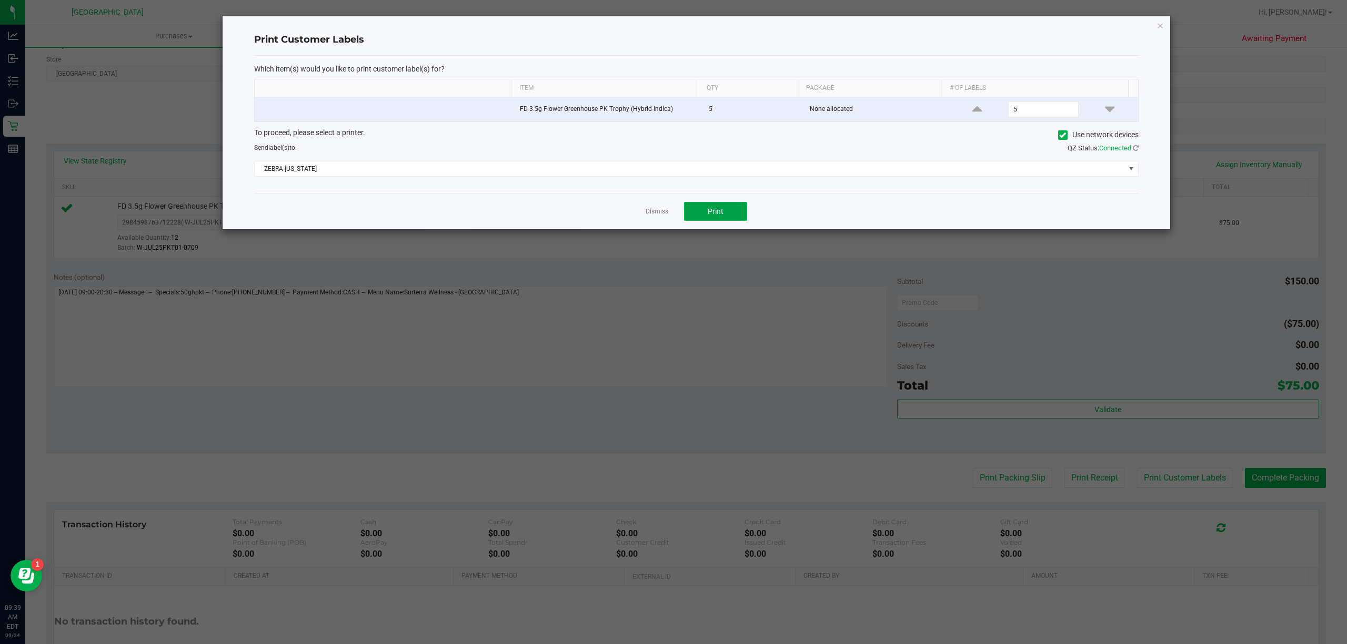
click at [720, 213] on span "Print" at bounding box center [716, 211] width 16 height 8
click at [662, 213] on link "Dismiss" at bounding box center [657, 211] width 23 height 9
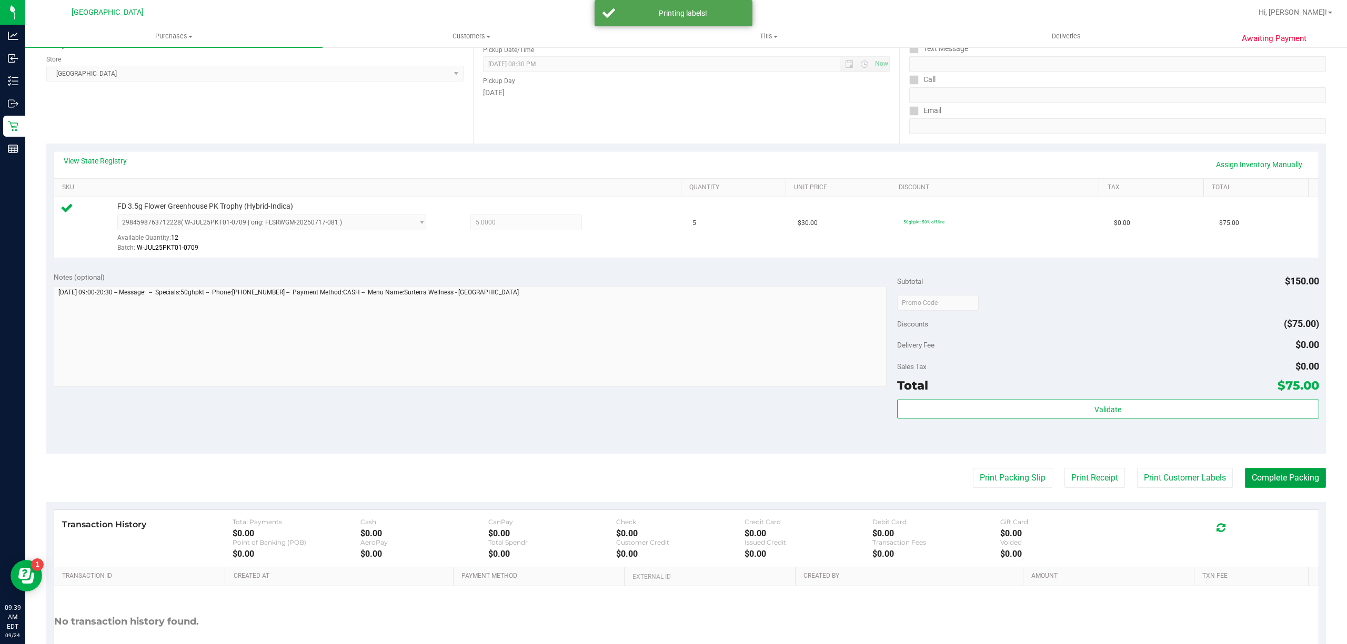
click at [1292, 478] on button "Complete Packing" at bounding box center [1285, 478] width 81 height 20
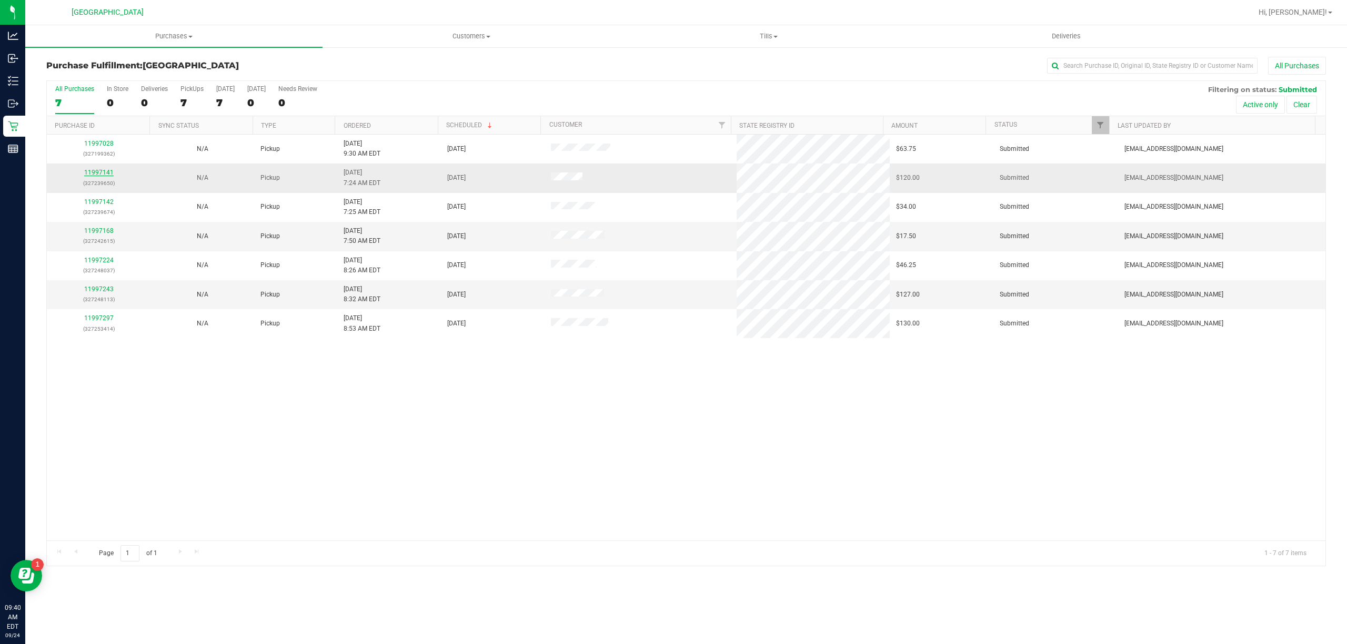
click at [100, 173] on link "11997141" at bounding box center [98, 172] width 29 height 7
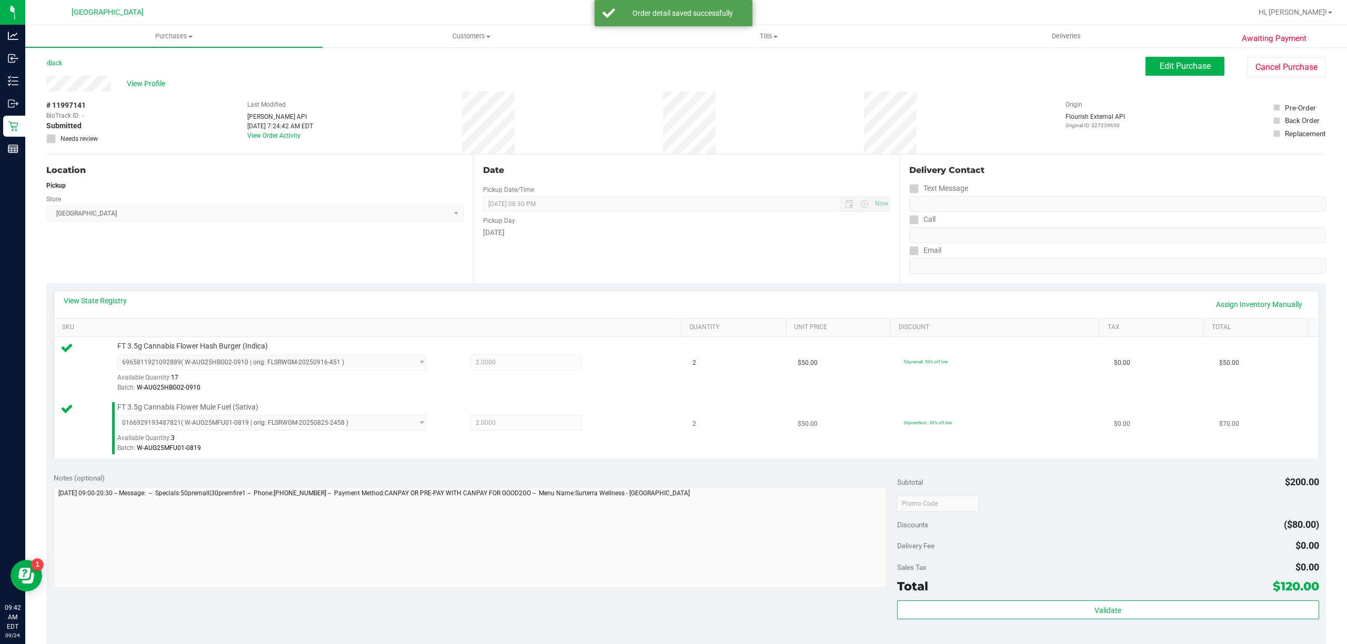
scroll to position [70, 0]
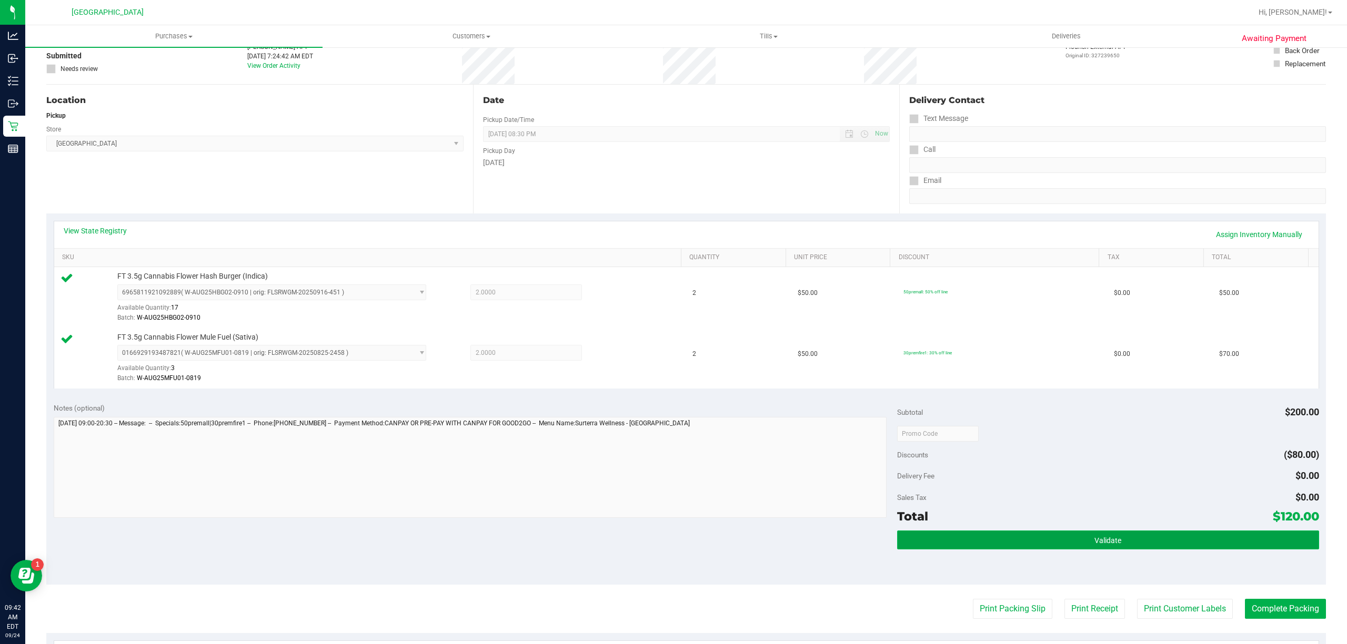
click at [1027, 546] on button "Validate" at bounding box center [1108, 540] width 422 height 19
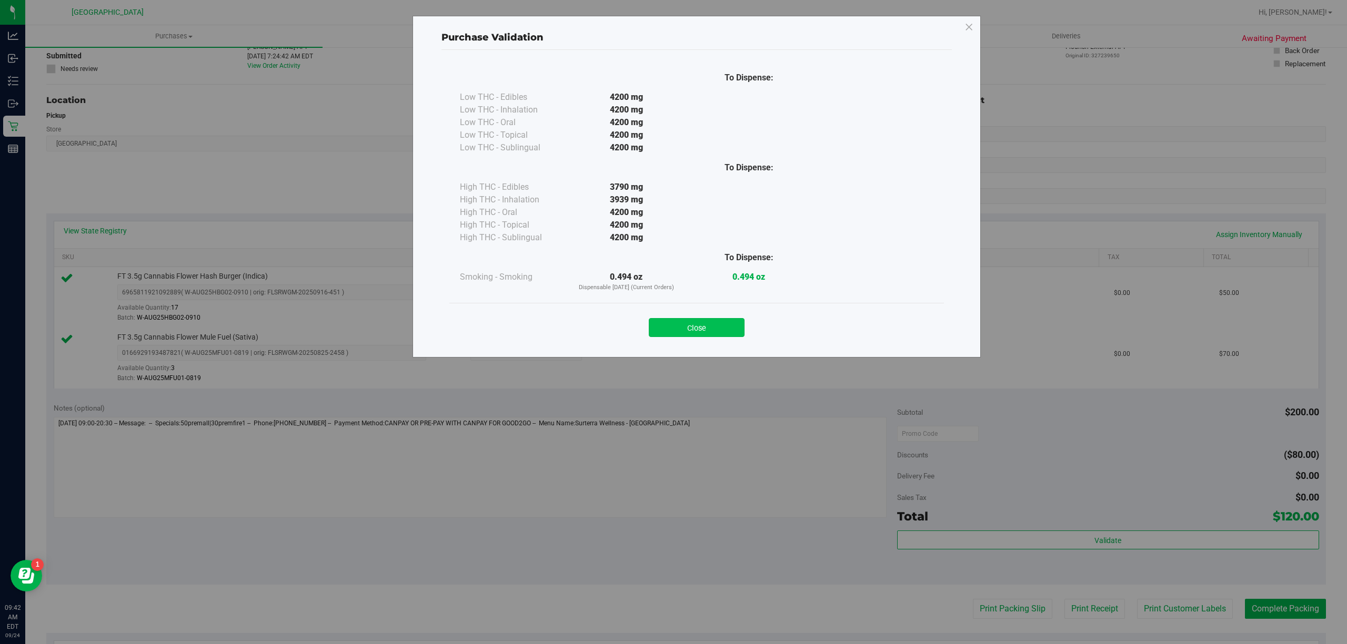
click at [684, 337] on button "Close" at bounding box center [697, 327] width 96 height 19
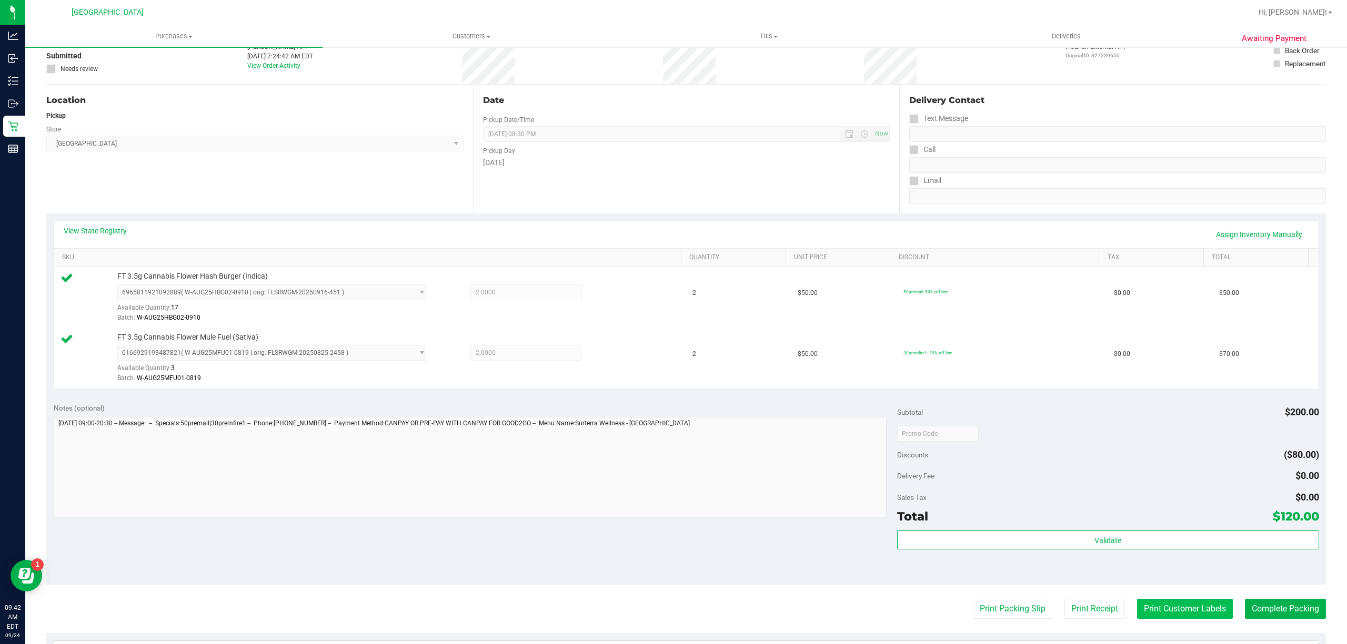
click at [1162, 602] on button "Print Customer Labels" at bounding box center [1185, 609] width 96 height 20
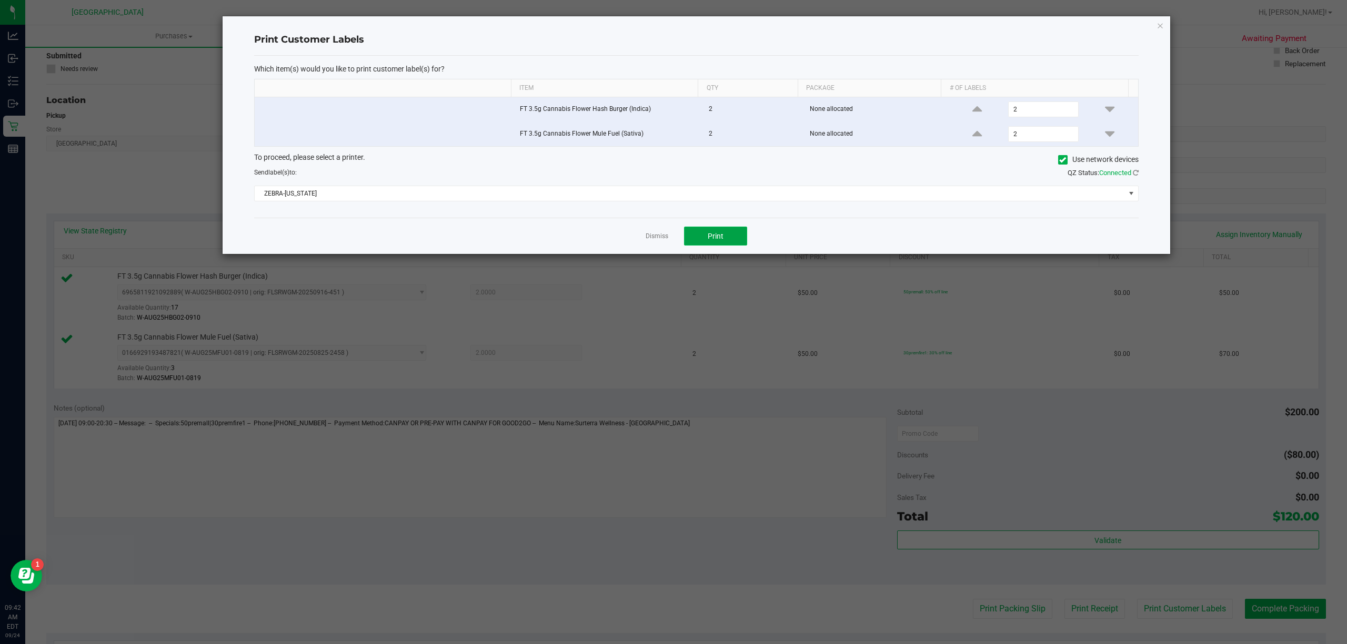
click at [718, 240] on span "Print" at bounding box center [716, 236] width 16 height 8
click at [646, 238] on link "Dismiss" at bounding box center [657, 236] width 23 height 9
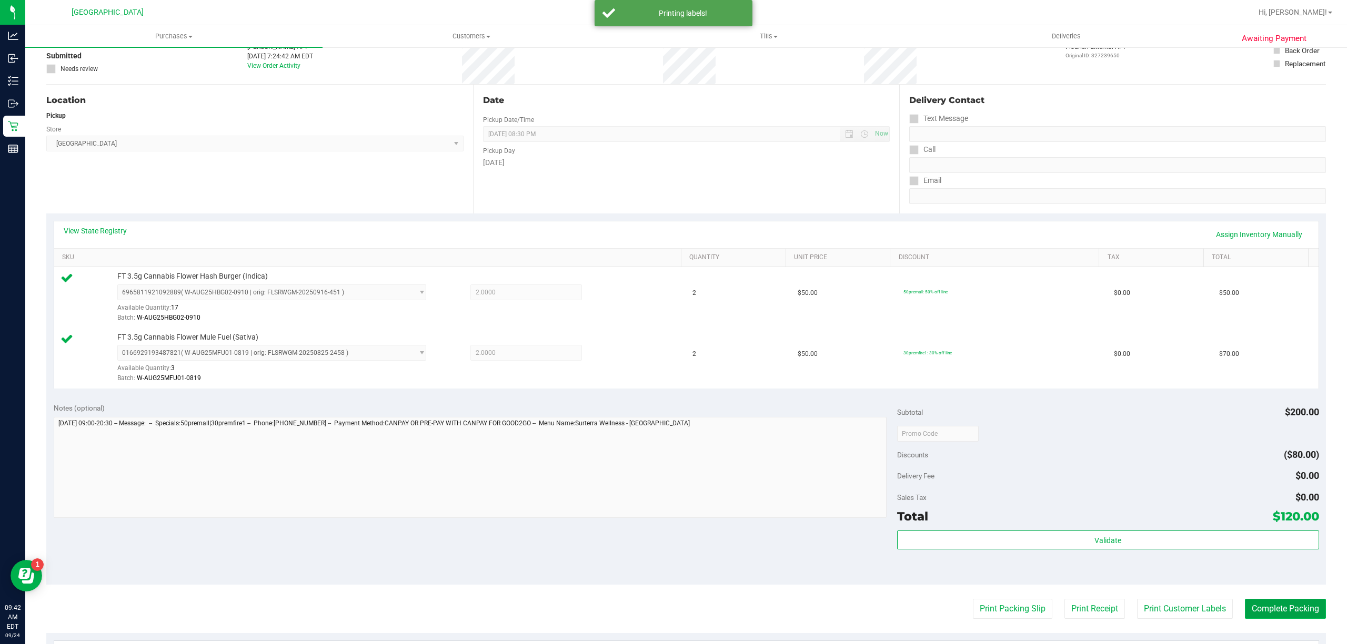
click at [1290, 611] on button "Complete Packing" at bounding box center [1285, 609] width 81 height 20
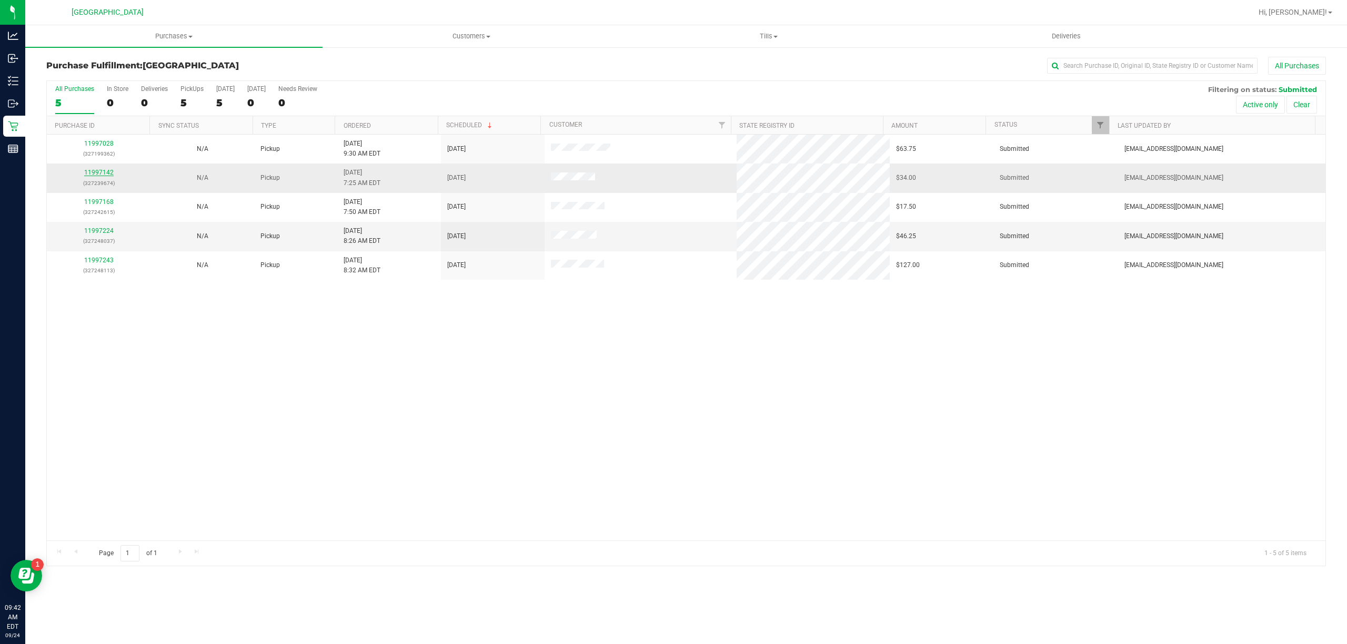
click at [99, 172] on link "11997142" at bounding box center [98, 172] width 29 height 7
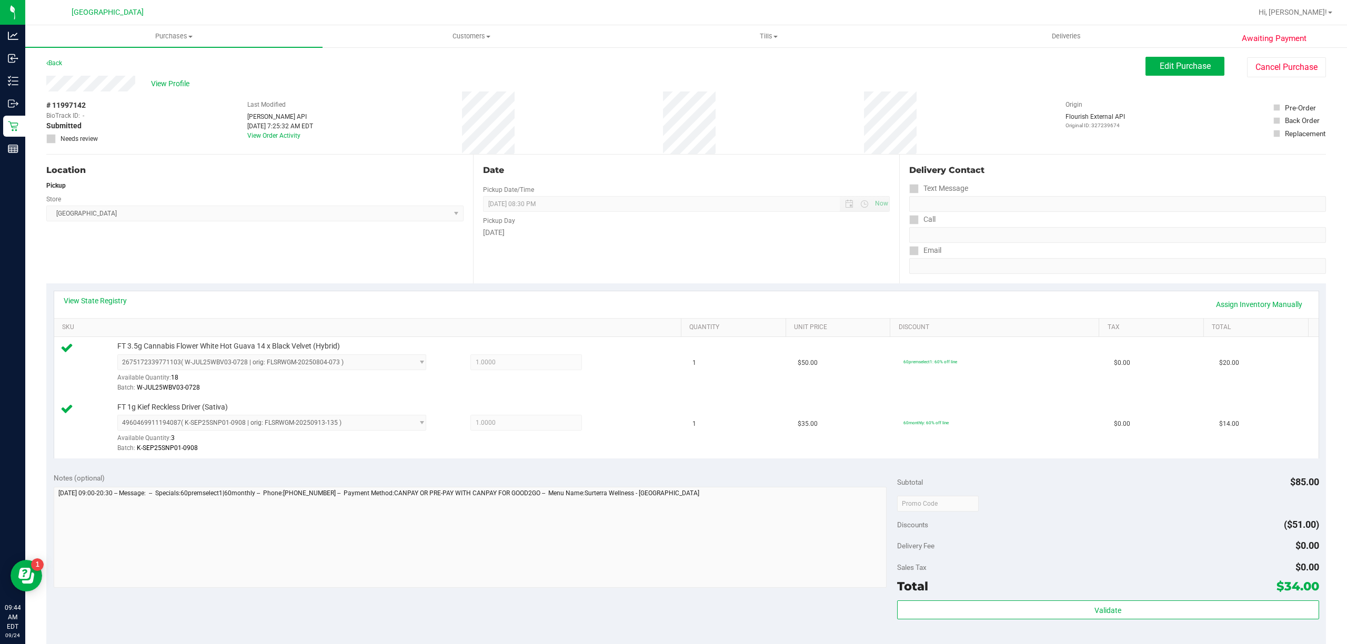
scroll to position [278, 0]
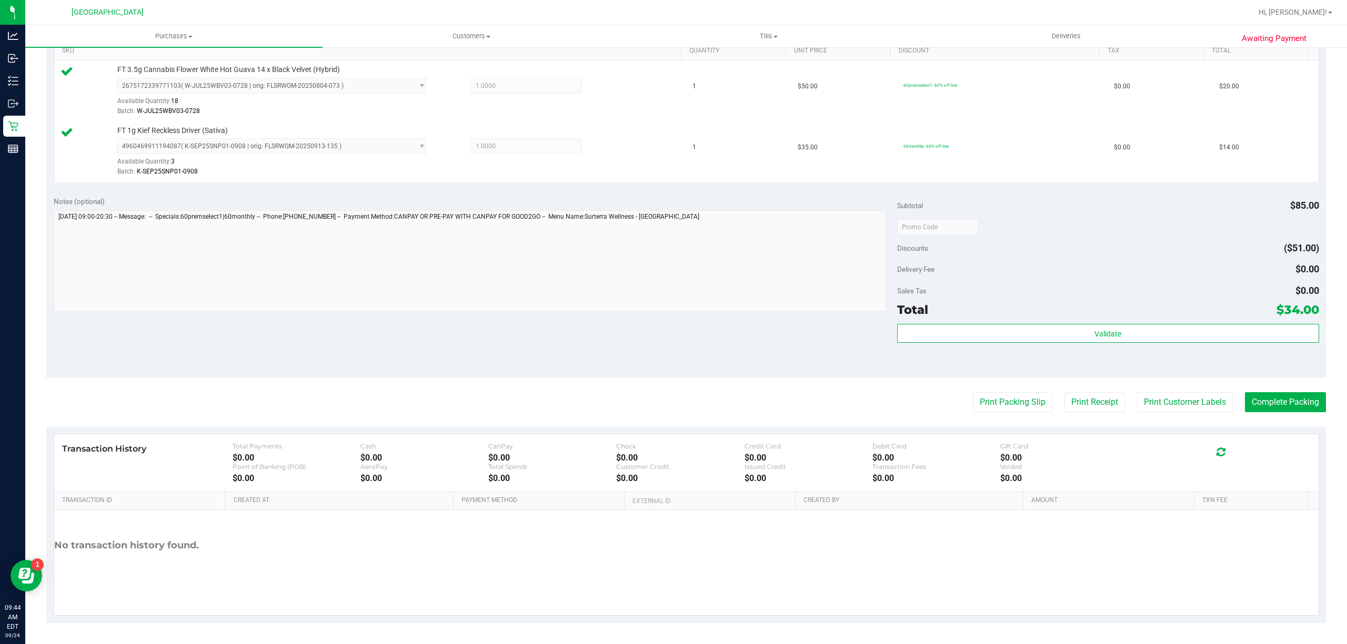
click at [953, 300] on div "Total $34.00" at bounding box center [1108, 309] width 422 height 19
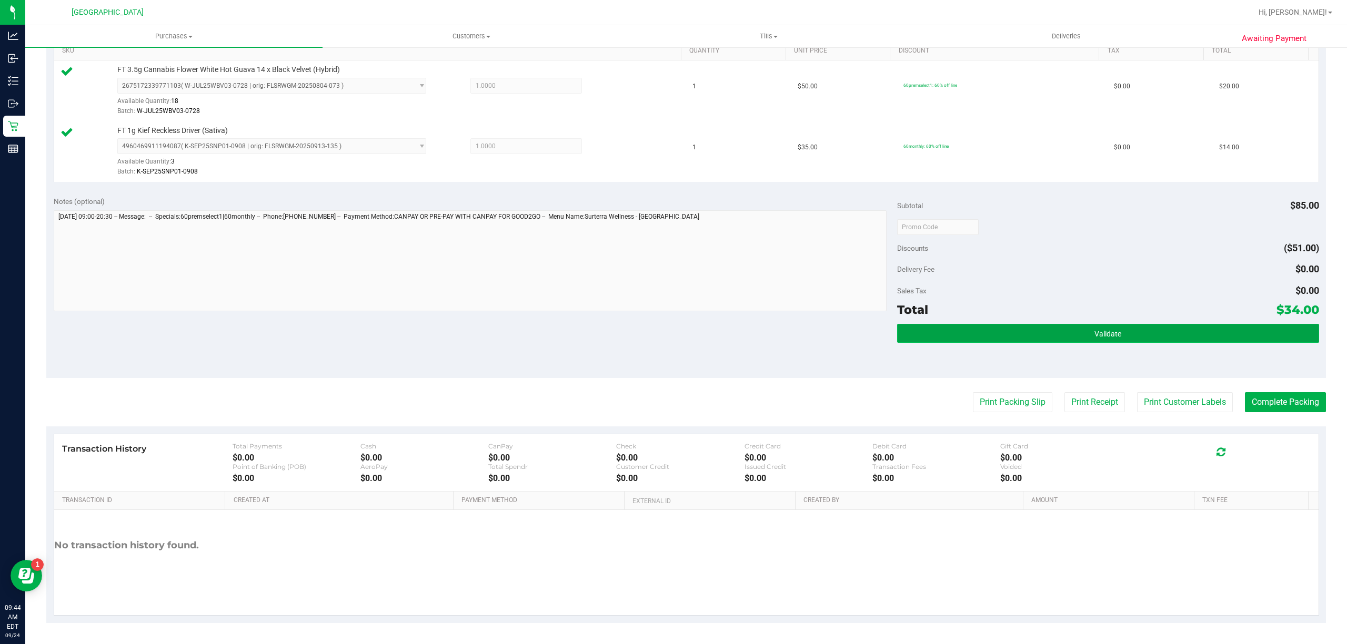
click at [973, 331] on button "Validate" at bounding box center [1108, 333] width 422 height 19
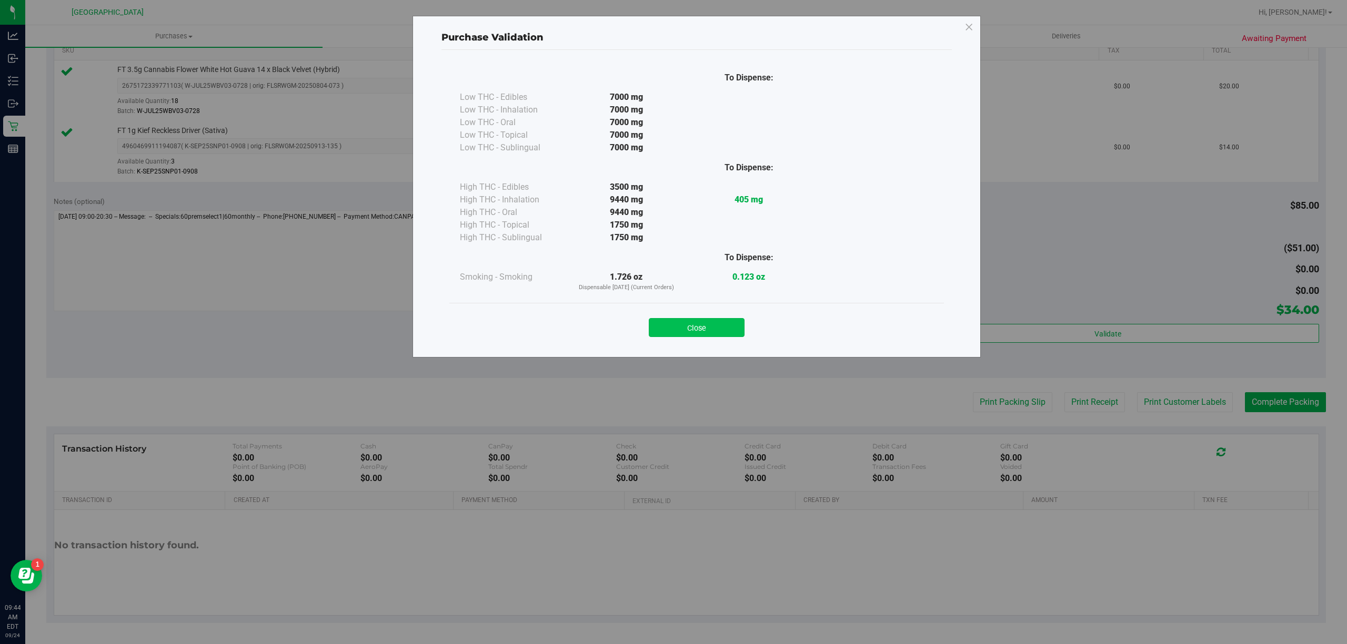
drag, startPoint x: 746, startPoint y: 327, endPoint x: 734, endPoint y: 330, distance: 12.1
click at [745, 327] on div "Close" at bounding box center [696, 324] width 479 height 26
click at [727, 330] on button "Close" at bounding box center [697, 327] width 96 height 19
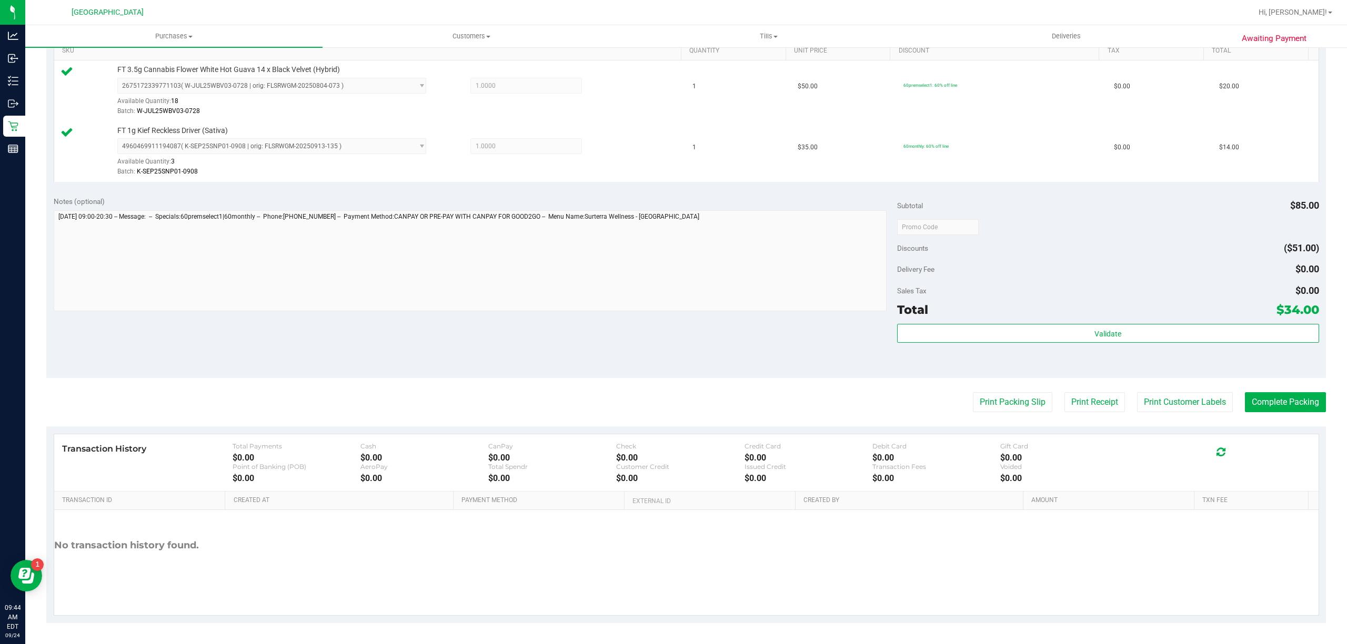
click at [1195, 415] on purchase-details "Back Edit Purchase Cancel Purchase View Profile # 11997142 BioTrack ID: - Submi…" at bounding box center [685, 201] width 1279 height 843
click at [1191, 411] on button "Print Customer Labels" at bounding box center [1185, 402] width 96 height 20
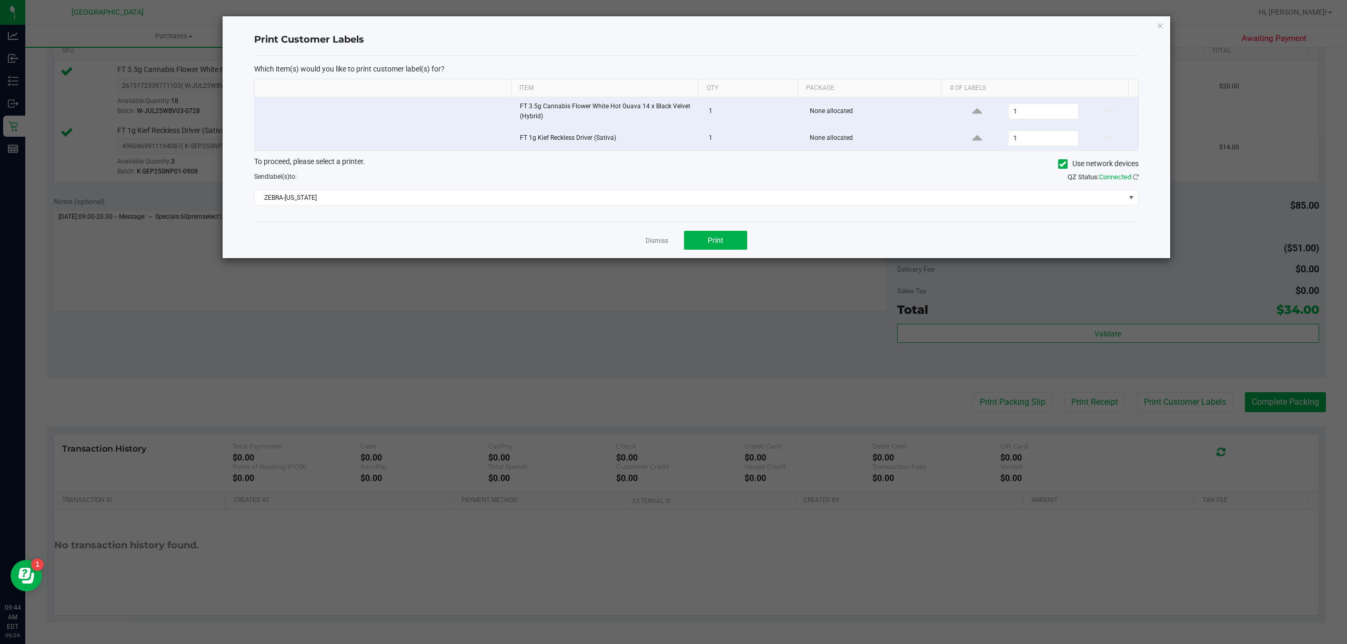
click at [748, 256] on div "Dismiss Print" at bounding box center [696, 240] width 884 height 36
click at [738, 250] on button "Print" at bounding box center [715, 240] width 63 height 19
click at [649, 245] on link "Dismiss" at bounding box center [657, 241] width 23 height 9
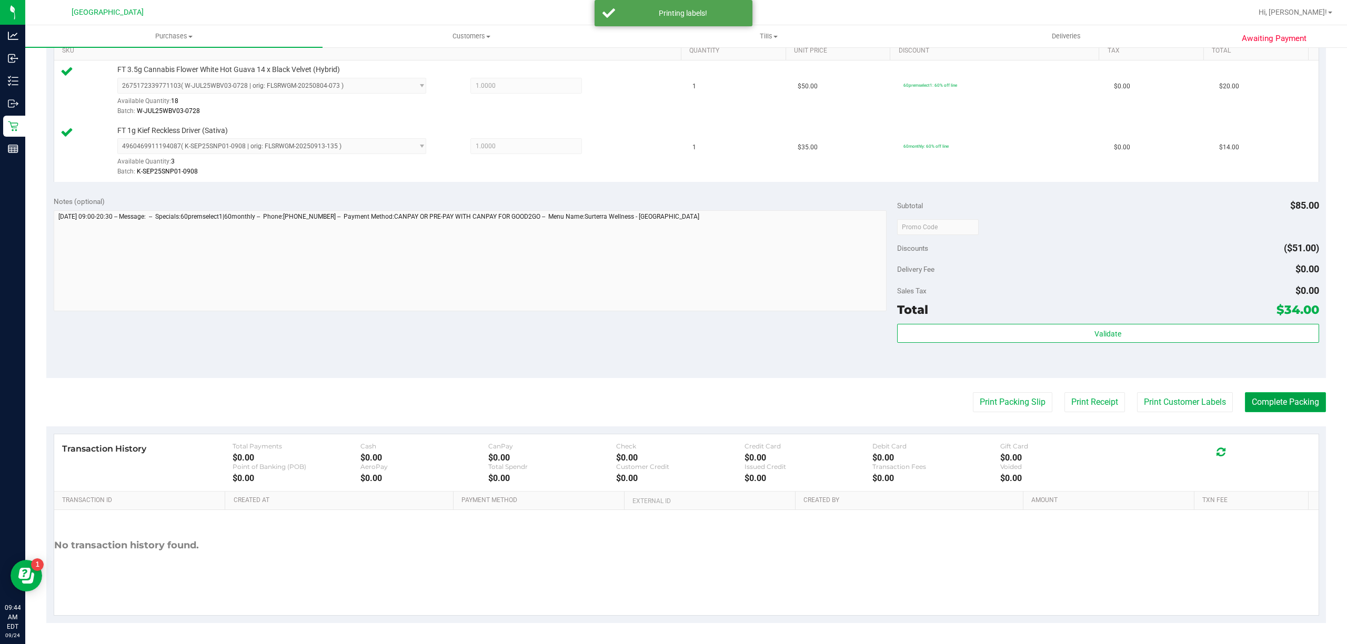
click at [1270, 405] on button "Complete Packing" at bounding box center [1285, 402] width 81 height 20
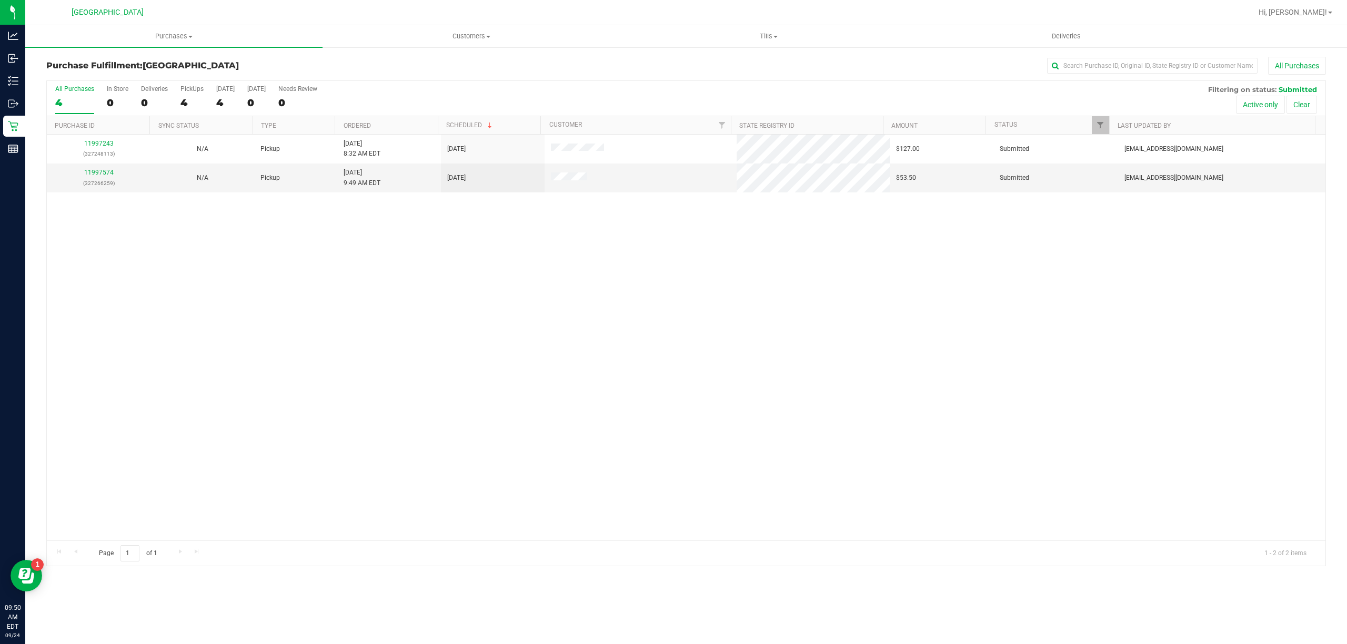
click at [215, 322] on div "11997243 (327248113) N/A Pickup 9/24/2025 8:32 AM EDT 9/24/2025 $127.00 Submitt…" at bounding box center [686, 338] width 1278 height 406
